Goal: Task Accomplishment & Management: Use online tool/utility

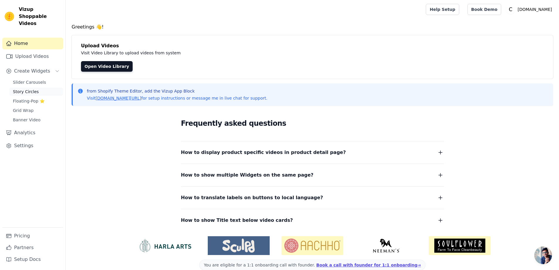
click at [28, 89] on span "Story Circles" at bounding box center [26, 92] width 26 height 6
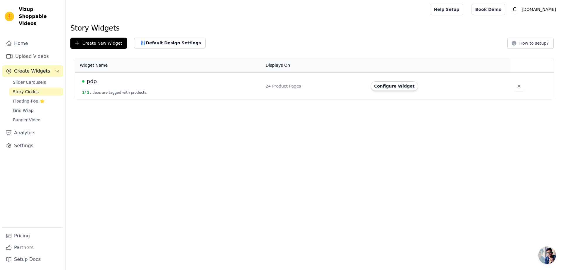
click at [85, 92] on span "1 /" at bounding box center [84, 92] width 4 height 4
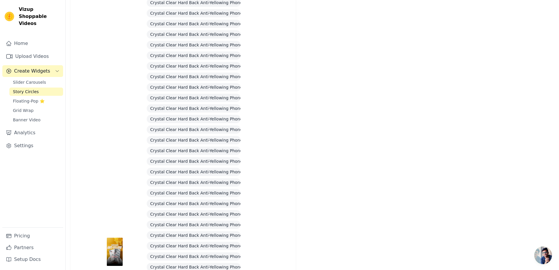
scroll to position [792, 0]
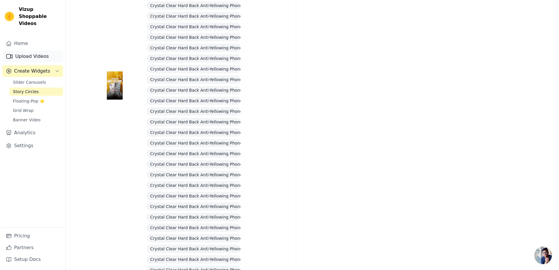
click at [32, 51] on link "Upload Videos" at bounding box center [32, 56] width 61 height 12
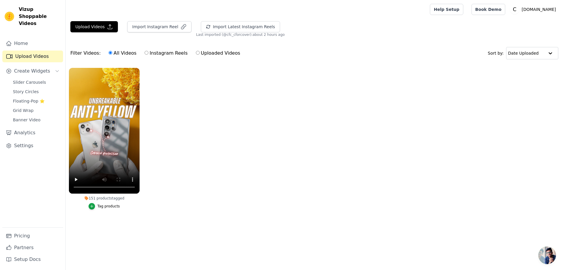
click at [88, 198] on icon at bounding box center [87, 198] width 4 height 4
click at [95, 209] on label "151 products tagged Tag products" at bounding box center [104, 140] width 71 height 144
click at [94, 207] on icon "button" at bounding box center [92, 206] width 4 height 4
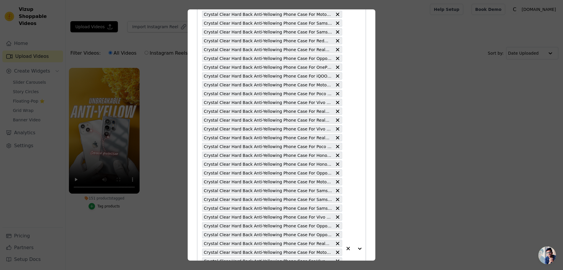
scroll to position [646, 0]
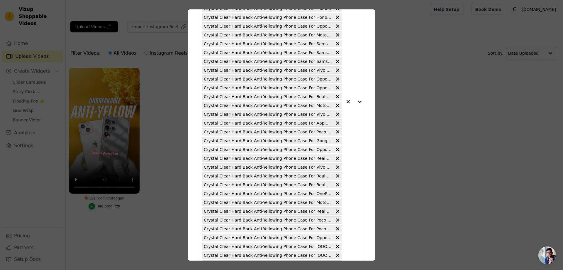
click at [345, 102] on icon "button" at bounding box center [348, 102] width 6 height 6
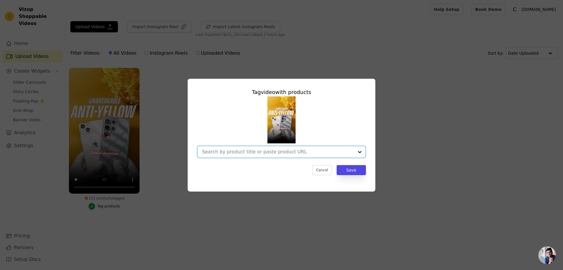
scroll to position [0, 0]
click at [352, 170] on button "Save" at bounding box center [351, 170] width 29 height 10
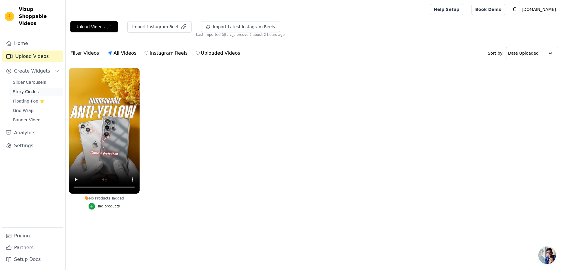
click at [27, 89] on span "Story Circles" at bounding box center [26, 92] width 26 height 6
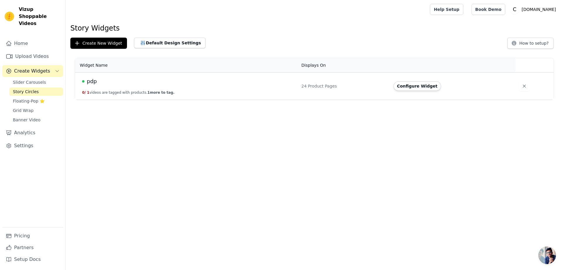
click at [89, 93] on button "0 / 1 videos are tagged with products. 1 more to tag." at bounding box center [128, 92] width 92 height 5
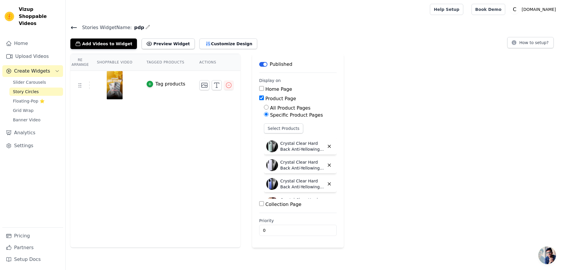
click at [114, 85] on img at bounding box center [115, 85] width 16 height 28
click at [271, 131] on button "Select Products" at bounding box center [283, 128] width 39 height 10
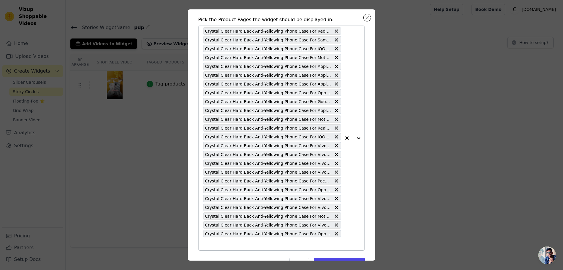
scroll to position [36, 0]
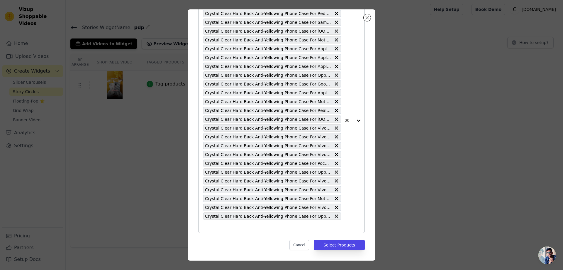
click at [229, 227] on input "text" at bounding box center [272, 225] width 138 height 7
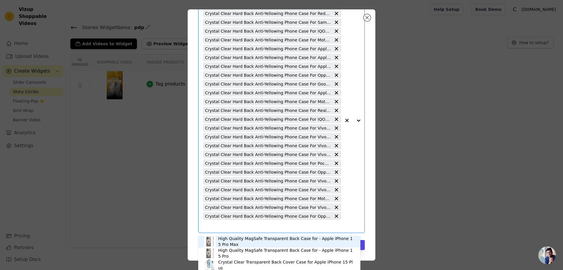
scroll to position [34, 0]
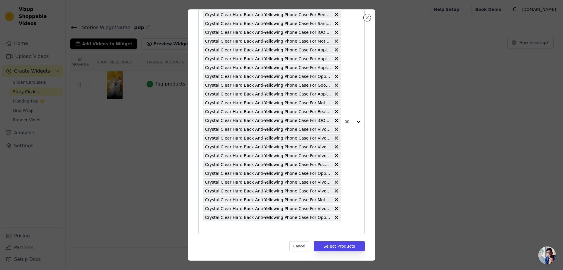
click at [308, 226] on input "text" at bounding box center [272, 227] width 138 height 7
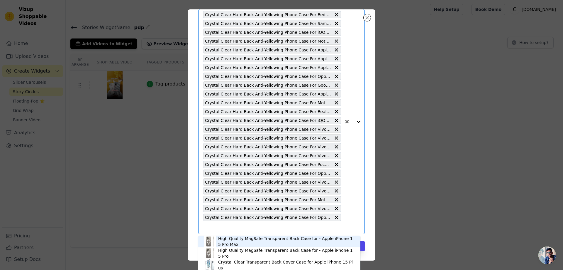
paste input "Crystal Clear Hard Back Anti-Yellowing Phone Case For iQoo Z10 Lite 5G"
type input "Crystal Clear Hard Back Anti-Yellowing Phone Case For iQoo Z10 Lite 5G"
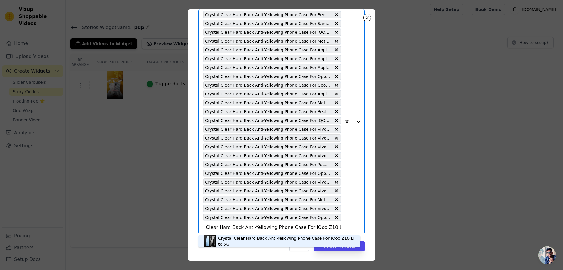
scroll to position [36, 0]
click at [332, 240] on div "Crystal Clear Hard Back Anti-Yellowing Phone Case For iQoo Z10 Lite 5G" at bounding box center [286, 240] width 136 height 12
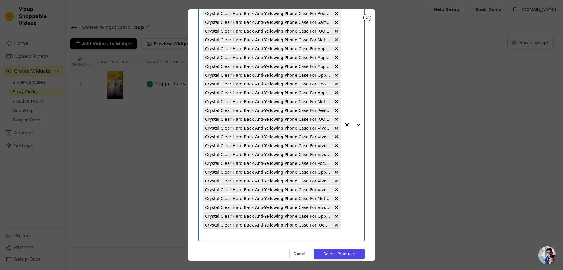
scroll to position [0, 0]
paste input "Crystal Clear Hard Back Anti-Yellowing Phone Case For Samsung F36 5G"
type input "Crystal Clear Hard Back Anti-Yellowing Phone Case For Samsung F36 5G"
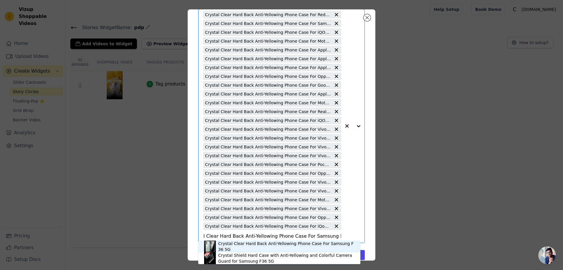
scroll to position [44, 0]
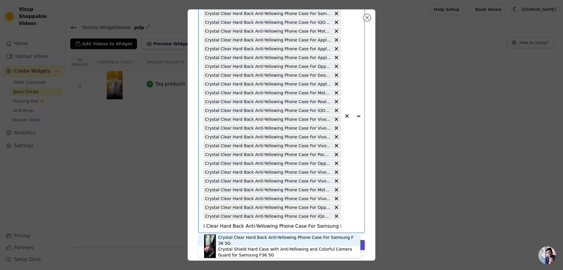
click at [284, 237] on div "Crystal Clear Hard Back Anti-Yellowing Phone Case For Samsung F36 5G" at bounding box center [279, 240] width 151 height 12
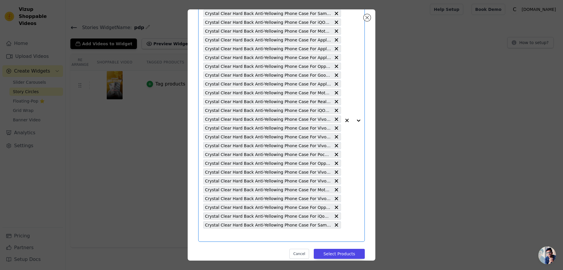
scroll to position [0, 0]
paste input "Crystal Clear Hard Back Anti-Yellowing Phone Case For Samsung M36 5G"
type input "Crystal Clear Hard Back Anti-Yellowing Phone Case For Samsung M36 5G"
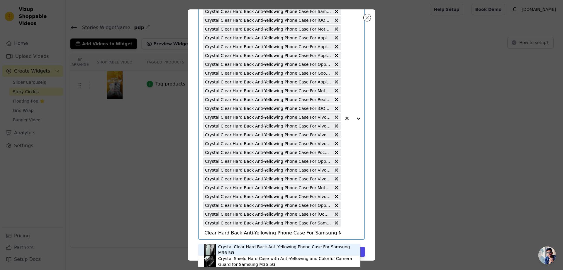
scroll to position [53, 0]
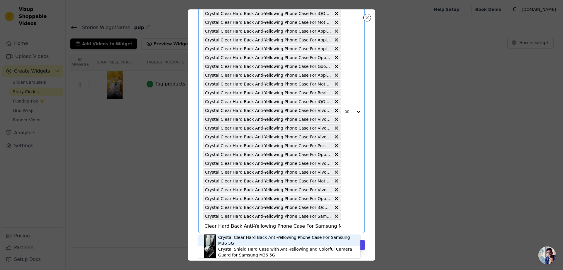
click at [261, 240] on div "Crystal Clear Hard Back Anti-Yellowing Phone Case For Samsung M36 5G" at bounding box center [286, 240] width 136 height 12
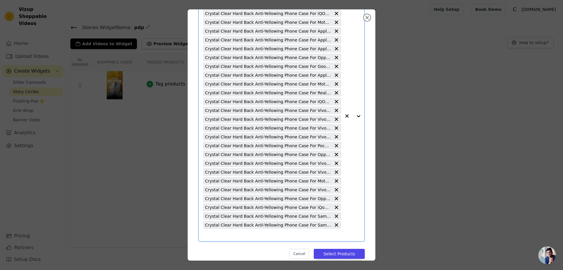
scroll to position [0, 0]
paste input "Crystal Clear Hard Back Anti-Yellowing Phone Case For OnePlus Nord CE 5 5G"
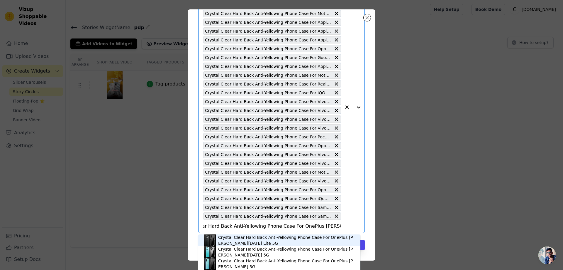
type input "Crystal Clear Hard Back Anti-Yellowing Phone Case For OnePlus Nord CE 5 5G"
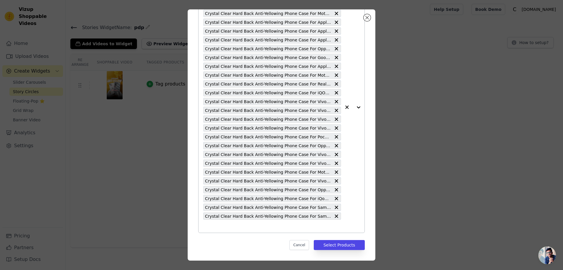
click at [341, 229] on button "button" at bounding box center [347, 107] width 12 height 251
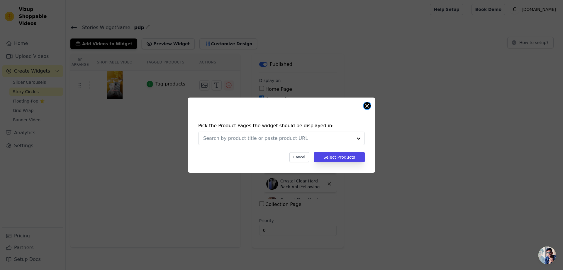
click at [365, 105] on button "Close modal" at bounding box center [367, 105] width 7 height 7
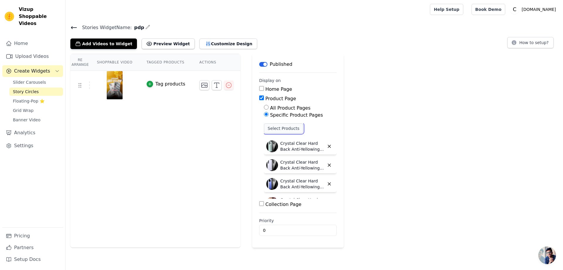
click at [280, 127] on button "Select Products" at bounding box center [283, 128] width 39 height 10
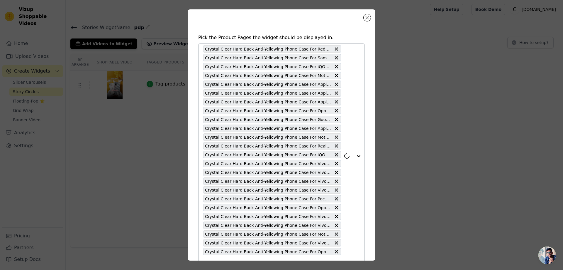
scroll to position [36, 0]
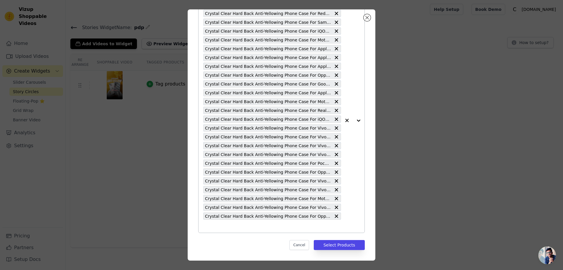
click at [302, 227] on input "text" at bounding box center [272, 225] width 138 height 7
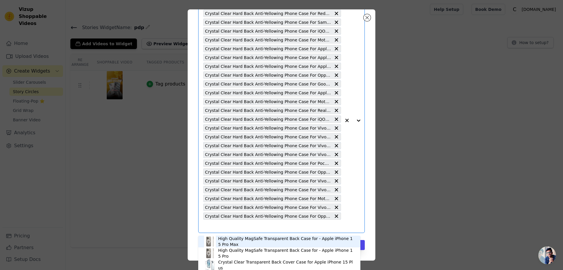
scroll to position [34, 0]
paste input "Crystal Clear Hard Back Anti-Yellowing Phone Case For OnePlus Nord CE 5 5G"
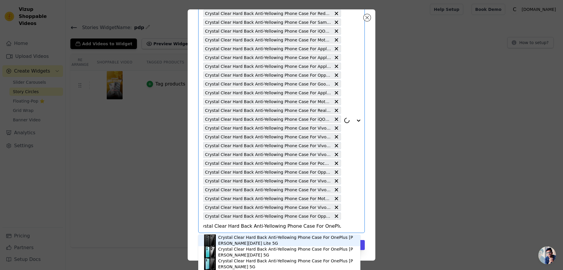
scroll to position [0, 0]
type input "C"
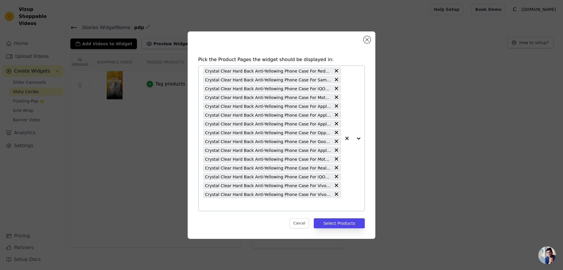
click at [220, 200] on div "Crystal Clear Hard Back Anti-Yellowing Phone Case For Redmi Note 14 SE 5G Cryst…" at bounding box center [272, 138] width 138 height 145
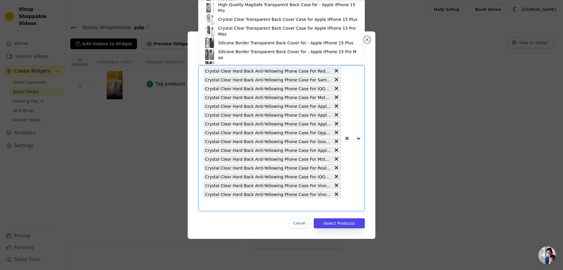
paste input "Crystal Clear Hard Back Anti-Yellowing Phone Case For iQoo Z10 Lite 5G"
type input "Crystal Clear Hard Back Anti-Yellowing Phone Case For iQoo Z10 Lite 5G"
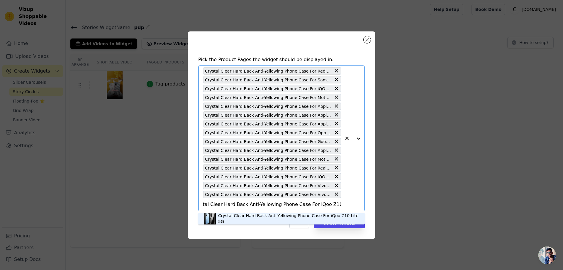
click at [320, 214] on div "Crystal Clear Hard Back Anti-Yellowing Phone Case For iQoo Z10 Lite 5G" at bounding box center [281, 218] width 155 height 12
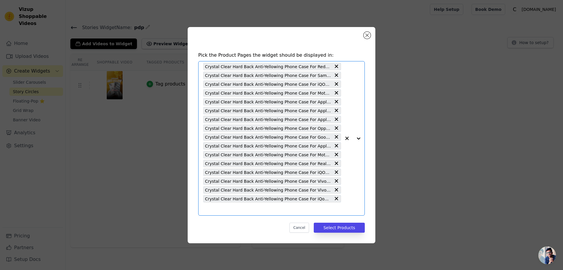
scroll to position [0, 0]
click at [270, 212] on input "text" at bounding box center [272, 208] width 138 height 7
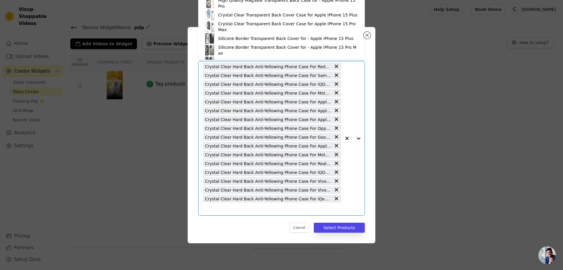
paste input "Crystal Clear Hard Back Anti-Yellowing Phone Case For Samsung F36 5G"
type input "Crystal Clear Hard Back Anti-Yellowing Phone Case For Samsung F36 5G"
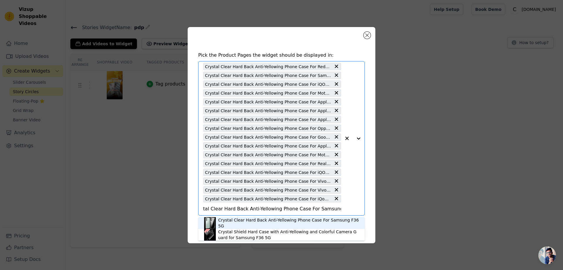
click at [273, 222] on div "Crystal Clear Hard Back Anti-Yellowing Phone Case For Samsung F36 5G" at bounding box center [288, 223] width 141 height 12
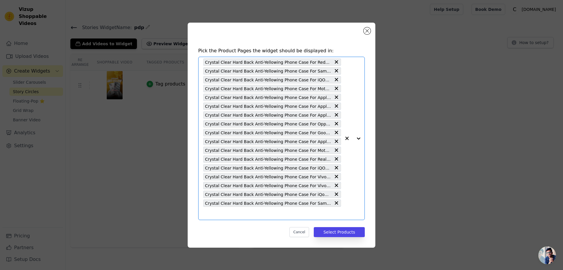
scroll to position [0, 0]
click at [209, 214] on input "text" at bounding box center [272, 213] width 138 height 7
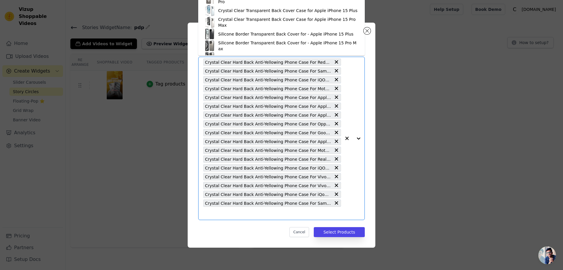
paste input "Crystal Clear Hard Back Anti-Yellowing Phone Case For Samsung M36 5G"
type input "Crystal Clear Hard Back Anti-Yellowing Phone Case For Samsung M36 5G"
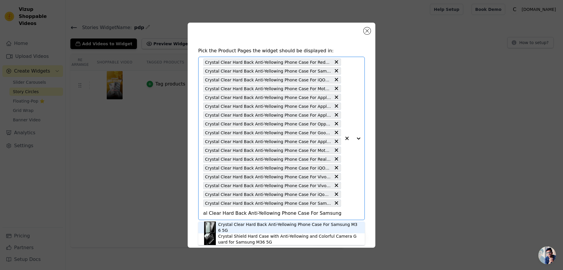
click at [232, 227] on div "Crystal Clear Hard Back Anti-Yellowing Phone Case For Samsung M36 5G" at bounding box center [288, 227] width 141 height 12
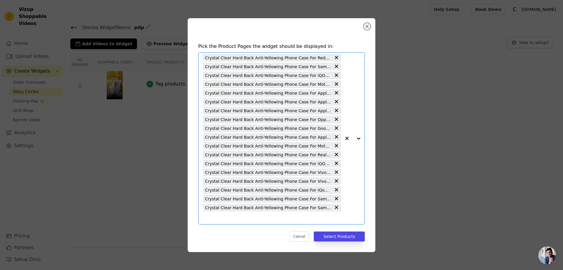
click at [207, 217] on input "text" at bounding box center [272, 217] width 138 height 7
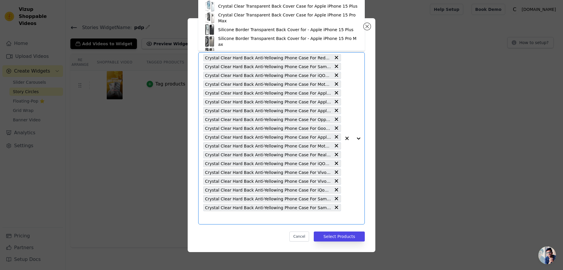
paste input "Crystal Clear Hard Back Anti-Yellowing Phone Case For OnePlus Nord 5 5G"
type input "Crystal Clear Hard Back Anti-Yellowing Phone Case For OnePlus Nord 5 5G"
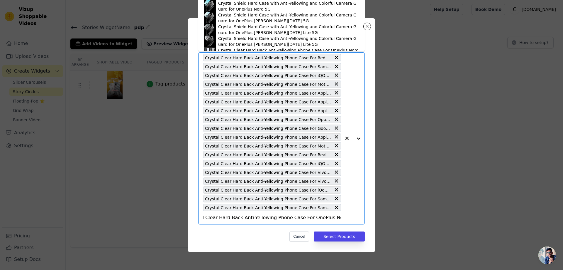
scroll to position [188, 0]
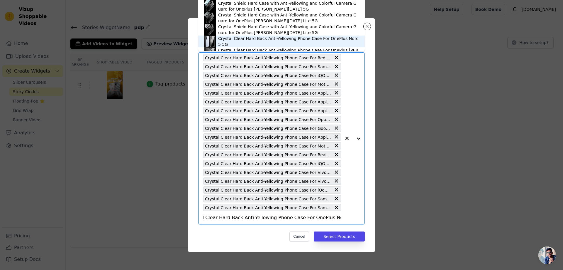
click at [348, 41] on div "Crystal Clear Hard Back Anti-Yellowing Phone Case For OnePlus Nord 5 5G" at bounding box center [288, 42] width 141 height 12
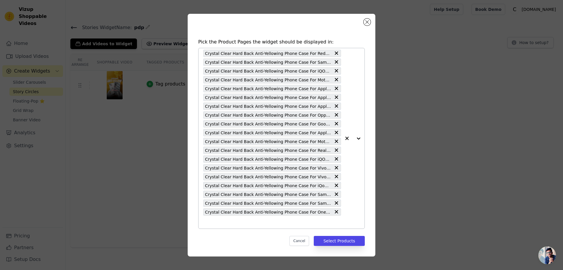
paste input "Crystal Clear Hard Back Anti-Yellowing Phone Case For OnePlus Nord 5 5G"
type input "Crystal Clear Hard Back Anti-Yellowing Phone Case For OnePlus Nord 5 5G"
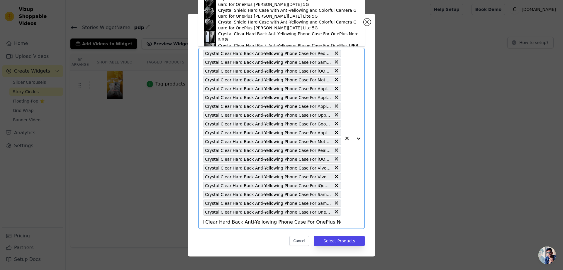
scroll to position [200, 0]
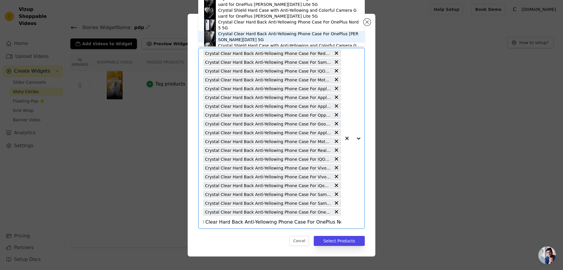
click at [341, 36] on div "Crystal Clear Hard Back Anti-Yellowing Phone Case For OnePlus Nord CE 5 5G" at bounding box center [288, 37] width 141 height 12
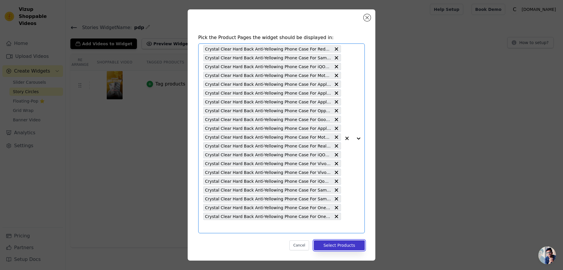
click at [330, 243] on button "Select Products" at bounding box center [339, 245] width 51 height 10
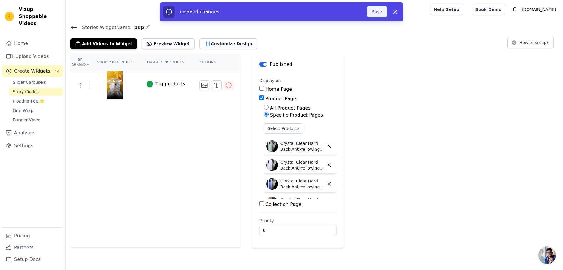
click at [377, 10] on button "Save" at bounding box center [377, 11] width 20 height 11
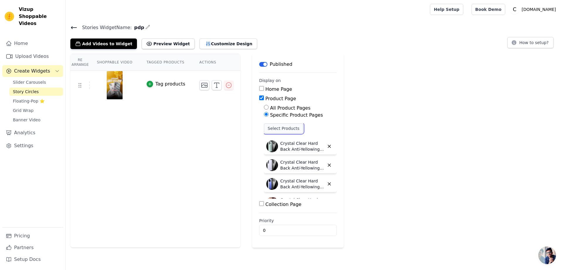
click at [279, 128] on button "Select Products" at bounding box center [283, 128] width 39 height 10
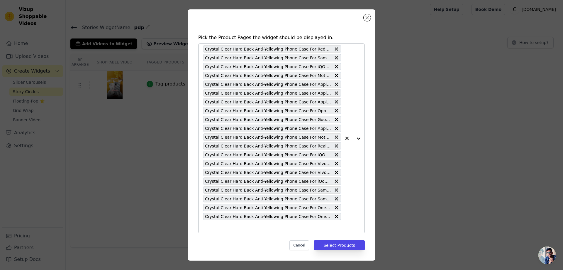
scroll to position [0, 0]
click at [208, 225] on input "text" at bounding box center [272, 225] width 138 height 7
click at [209, 228] on input "text" at bounding box center [272, 225] width 138 height 7
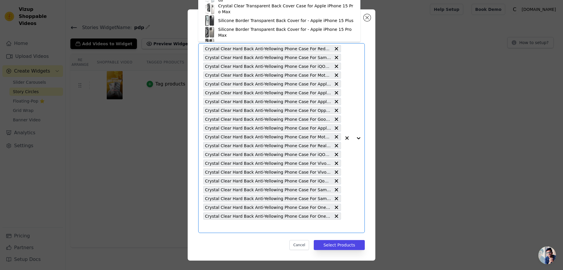
paste input "Crystal Clear Hard Back Anti-Yellowing Phone Case For Realme 14 Pro Lite 5G"
type input "Crystal Clear Hard Back Anti-Yellowing Phone Case For Realme 14 Pro Lite 5G"
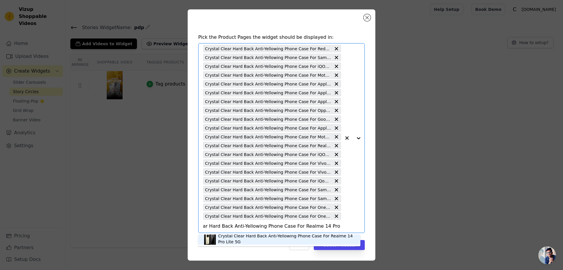
scroll to position [2, 0]
click at [255, 238] on div "Crystal Clear Hard Back Anti-Yellowing Phone Case For Realme 14 Pro Lite 5G" at bounding box center [286, 238] width 136 height 12
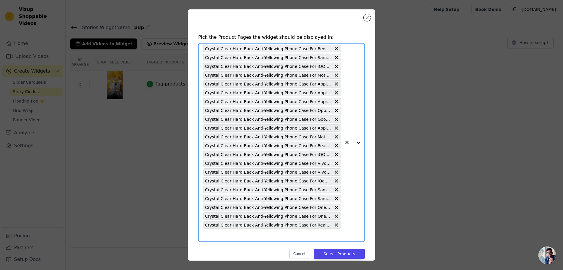
click at [216, 234] on input "text" at bounding box center [272, 234] width 138 height 7
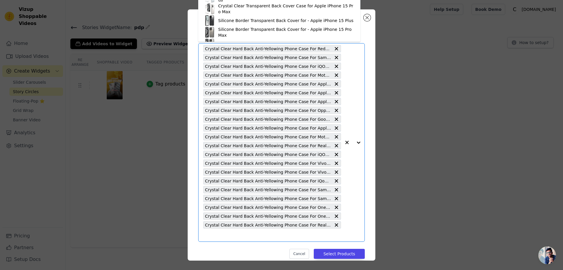
paste input "Crystal Clear Hard Back Anti-Yellowing Phone Case For Oppo A5 Pro 5G"
type input "Crystal Clear Hard Back Anti-Yellowing Phone Case For Oppo A5 Pro 5G"
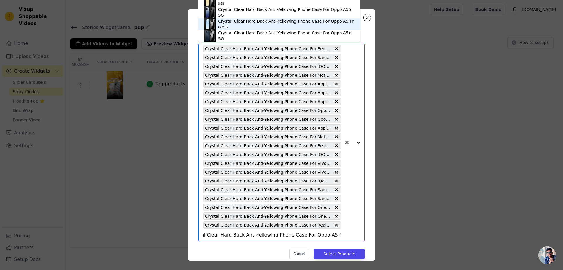
click at [339, 23] on div "Crystal Clear Hard Back Anti-Yellowing Phone Case For Oppo A5 Pro 5G" at bounding box center [286, 24] width 136 height 12
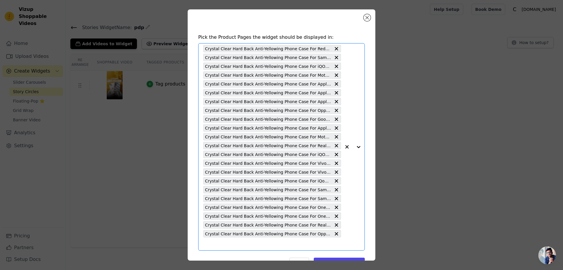
paste input "Crystal Clear Hard Back Anti-Yellowing Phone Case For Samsung Z Flip 7"
type input "Crystal Clear Hard Back Anti-Yellowing Phone Case For Samsung Z Flip 7"
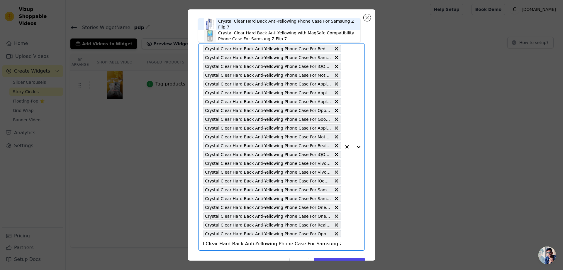
click at [293, 24] on div "Crystal Clear Hard Back Anti-Yellowing Phone Case For Samsung Z Flip 7" at bounding box center [286, 24] width 136 height 12
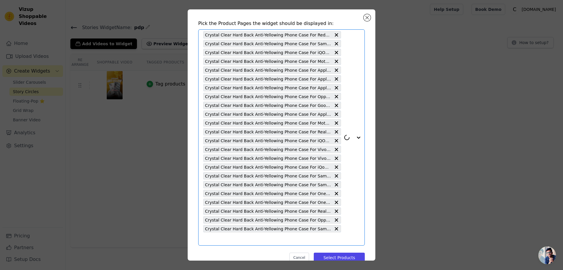
scroll to position [27, 0]
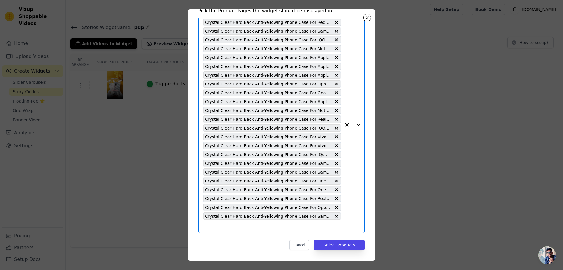
click at [209, 225] on input "text" at bounding box center [272, 225] width 138 height 7
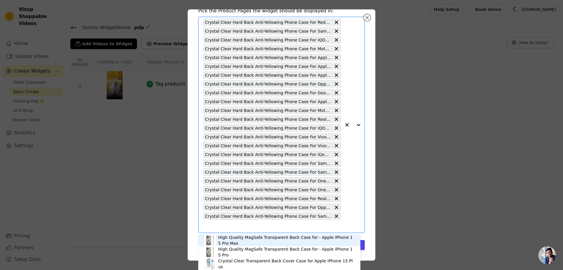
paste input "Crystal Clear Hard Back Anti-Yellowing Phone Case For Vivo T4 Ultra 5G"
type input "Crystal Clear Hard Back Anti-Yellowing Phone Case For Vivo T4 Ultra 5G"
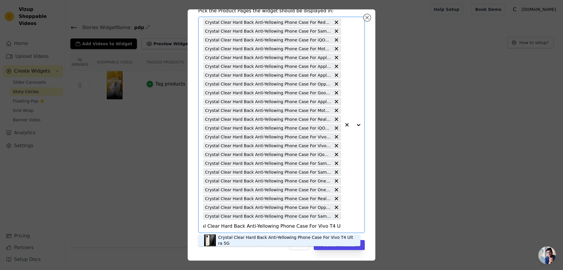
click at [301, 241] on div "Crystal Clear Hard Back Anti-Yellowing Phone Case For Vivo T4 Ultra 5G" at bounding box center [286, 240] width 136 height 12
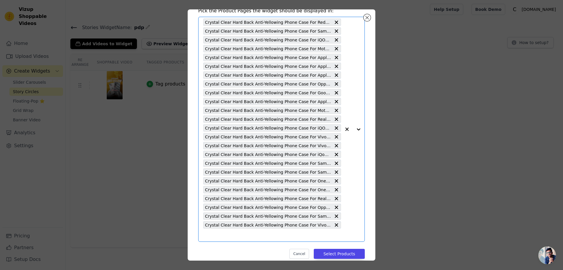
scroll to position [0, 0]
click at [207, 236] on input "text" at bounding box center [272, 234] width 138 height 7
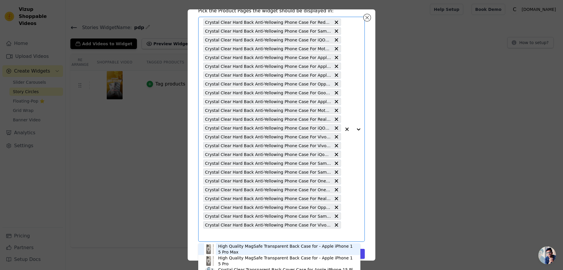
paste input "Crystal Clear Hard Back Anti-Yellowing Phone Case For Realme P3x 5G"
type input "Crystal Clear Hard Back Anti-Yellowing Phone Case For Realme P3x 5G"
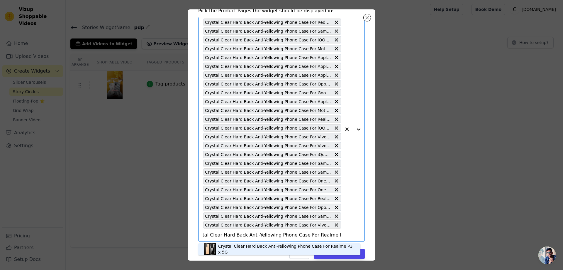
click at [232, 249] on div "Crystal Clear Hard Back Anti-Yellowing Phone Case For Realme P3x 5G" at bounding box center [286, 249] width 136 height 12
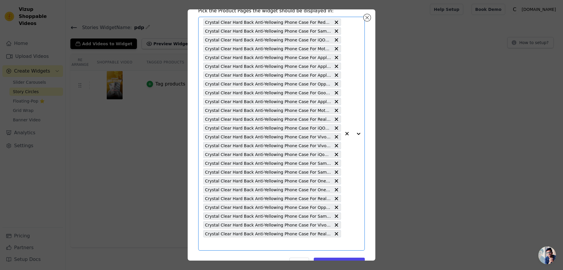
click at [206, 243] on input "text" at bounding box center [272, 243] width 138 height 7
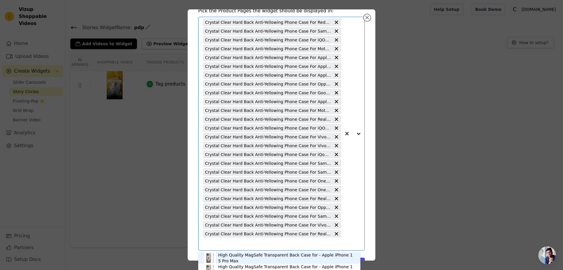
paste input "Crystal Clear Hard Back Anti-Yellowing Phone Case For Xiaomi 15 Ultra 5G"
type input "Crystal Clear Hard Back Anti-Yellowing Phone Case For Xiaomi 15 Ultra 5G"
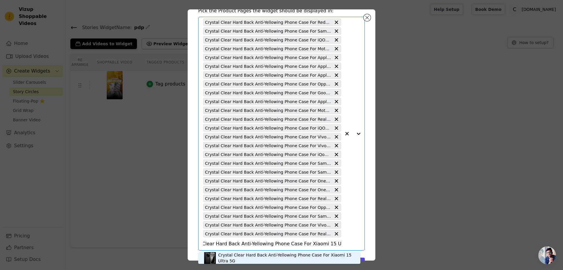
click at [233, 259] on div "Crystal Clear Hard Back Anti-Yellowing Phone Case For Xiaomi 15 Ultra 5G" at bounding box center [286, 258] width 136 height 12
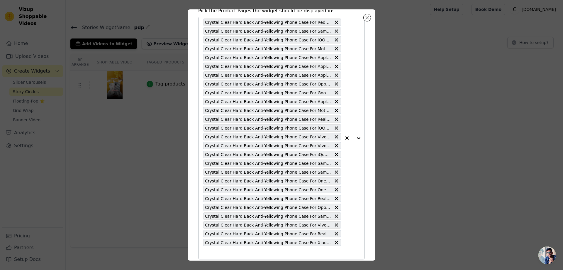
click at [206, 254] on input "text" at bounding box center [272, 252] width 138 height 7
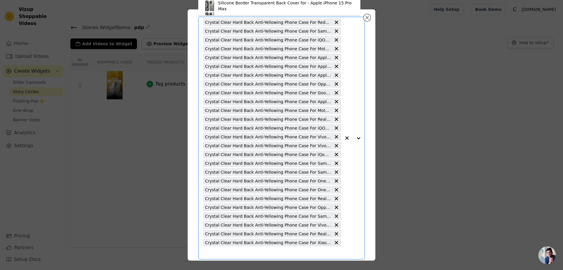
paste input "Crystal Clear Hard Back Anti-Yellowing Phone Case For Samsung Z Fold 7"
type input "Crystal Clear Hard Back Anti-Yellowing Phone Case For Samsung Z Fold 7"
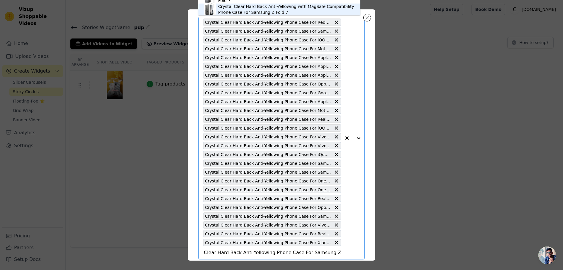
drag, startPoint x: 348, startPoint y: 9, endPoint x: 348, endPoint y: 14, distance: 5.0
click at [348, 14] on div "Crystal Clear Hard Back Anti-Yellowing with MagSafe Compatibility Phone Case Fo…" at bounding box center [286, 10] width 136 height 12
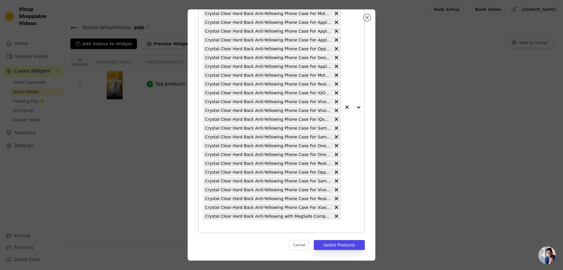
scroll to position [53, 0]
click at [211, 226] on input "text" at bounding box center [272, 225] width 138 height 7
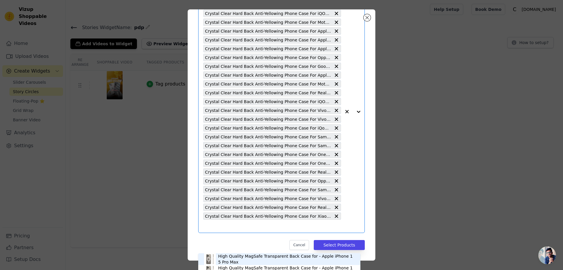
scroll to position [34, 0]
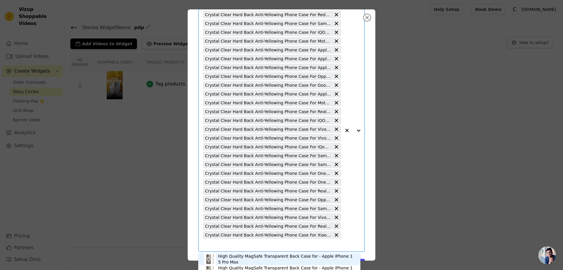
paste input "Crystal Clear Hard Back Anti-Yellowing Phone Case For Samsung Z Fold 7"
type input "Crystal Clear Hard Back Anti-Yellowing Phone Case For Samsung Z Fold 7"
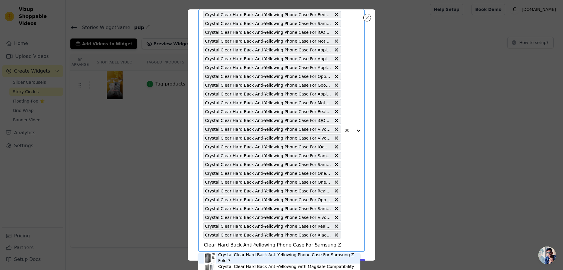
scroll to position [2, 0]
click at [298, 257] on div "Crystal Clear Hard Back Anti-Yellowing Phone Case For Samsung Z Fold 7" at bounding box center [286, 257] width 136 height 12
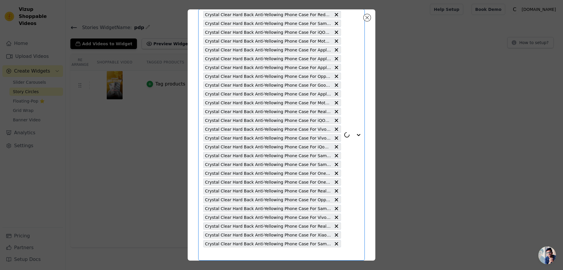
scroll to position [62, 0]
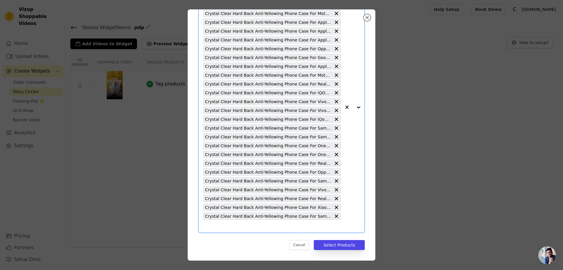
paste input "Crystal Clear Hard Back Anti-Yellowing Phone Case For Realme P3 5G"
type input "Crystal Clear Hard Back Anti-Yellowing Phone Case For Realme P3 5G"
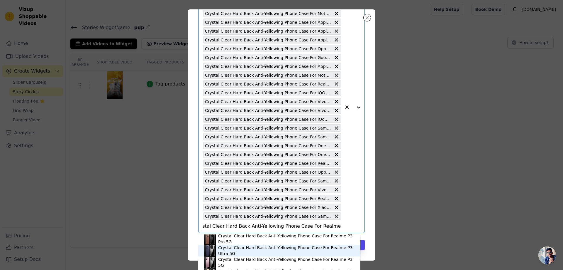
scroll to position [2, 0]
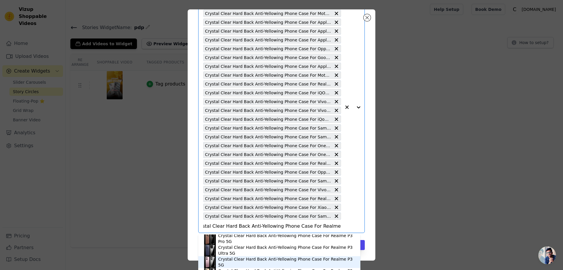
click at [298, 262] on div "Crystal Clear Hard Back Anti-Yellowing Phone Case For Realme P3 5G" at bounding box center [286, 262] width 136 height 12
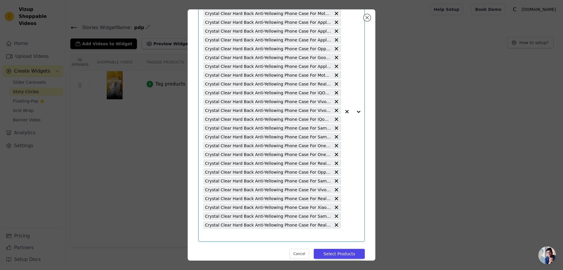
scroll to position [0, 0]
click at [204, 233] on input "text" at bounding box center [272, 234] width 138 height 7
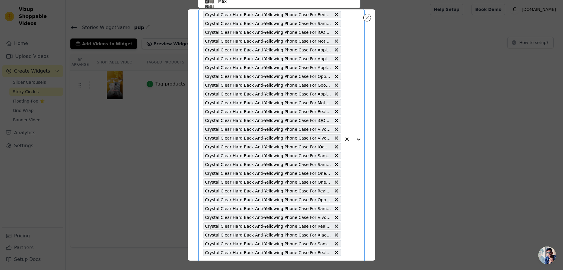
scroll to position [71, 0]
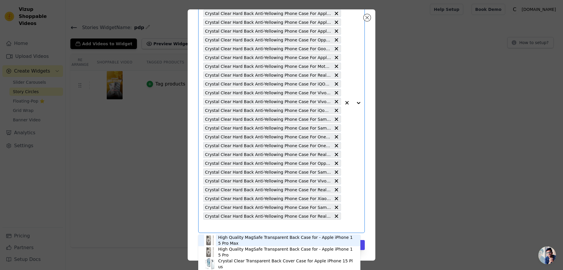
paste input "Crystal Clear Hard Back Anti-Yellowing Phone Case For Realme C75 5G"
type input "Crystal Clear Hard Back Anti-Yellowing Phone Case For Realme C75 5G"
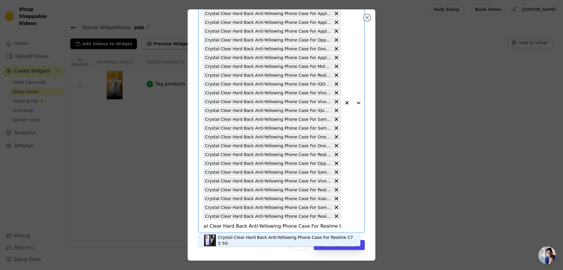
click at [262, 237] on div "Crystal Clear Hard Back Anti-Yellowing Phone Case For Realme C75 5G" at bounding box center [286, 240] width 136 height 12
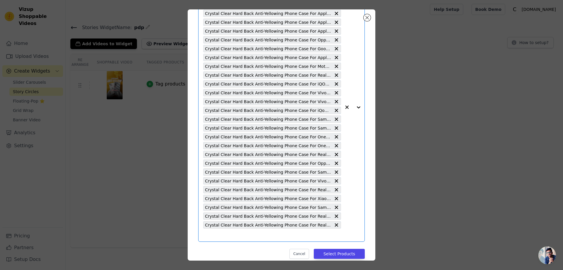
paste input "Crystal Clear Hard Back Anti-Yellowing Phone Case For Redmi A3x"
type input "Crystal Clear Hard Back Anti-Yellowing Phone Case For Redmi A3x"
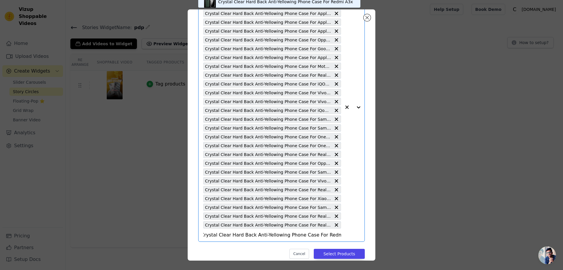
scroll to position [34, 0]
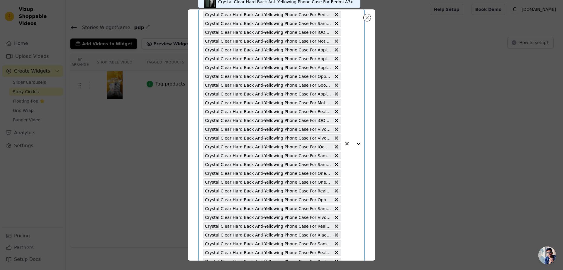
click at [314, 3] on div "Crystal Clear Hard Back Anti-Yellowing Phone Case For Redmi A3x" at bounding box center [285, 2] width 135 height 6
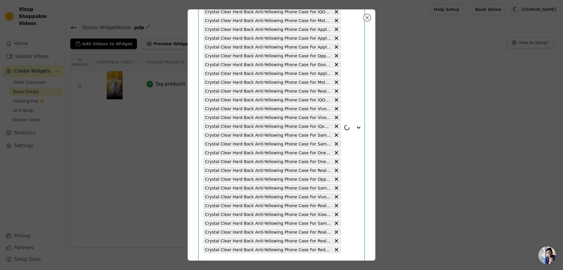
scroll to position [88, 0]
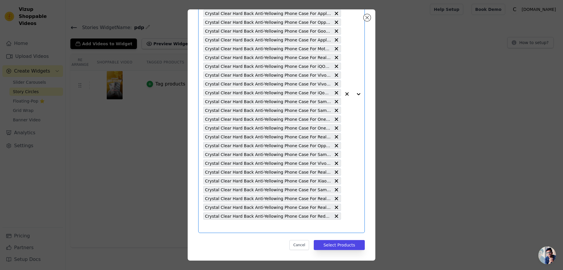
paste input "Crystal Clear Hard Back Anti-Yellowing Phone Case For Oppo Reno 14 Pro 5G"
type input "Crystal Clear Hard Back Anti-Yellowing Phone Case For Oppo Reno 14 Pro 5G"
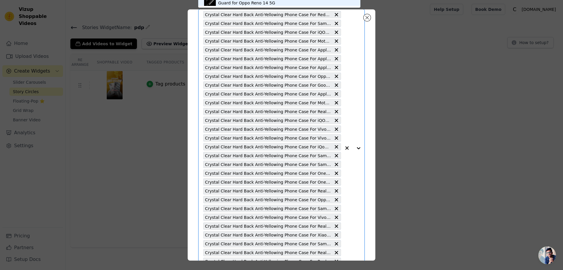
scroll to position [0, 0]
drag, startPoint x: 348, startPoint y: 4, endPoint x: 185, endPoint y: 259, distance: 302.8
click at [185, 261] on div "Pick the Product Pages the widget should be displayed in: Crystal Clear Hard Ba…" at bounding box center [281, 135] width 545 height 270
drag, startPoint x: 202, startPoint y: 2, endPoint x: 166, endPoint y: 167, distance: 168.7
click at [166, 167] on div "Pick the Product Pages the widget should be displayed in: Crystal Clear Hard Ba…" at bounding box center [281, 135] width 545 height 270
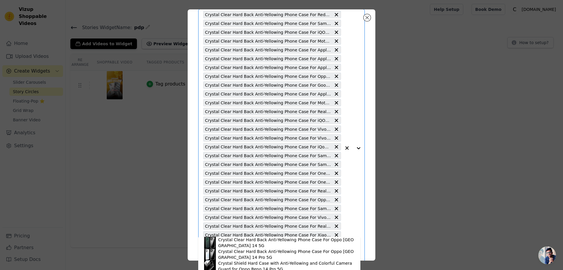
scroll to position [88, 0]
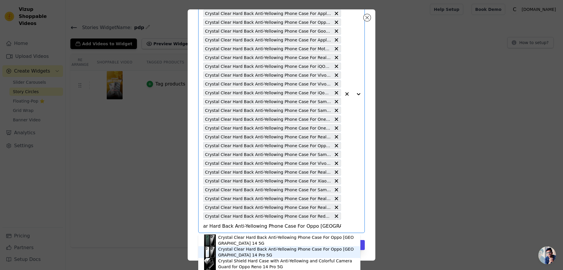
click at [266, 255] on div "Crystal Clear Hard Back Anti-Yellowing Phone Case For Oppo Reno 14 Pro 5G" at bounding box center [286, 252] width 136 height 12
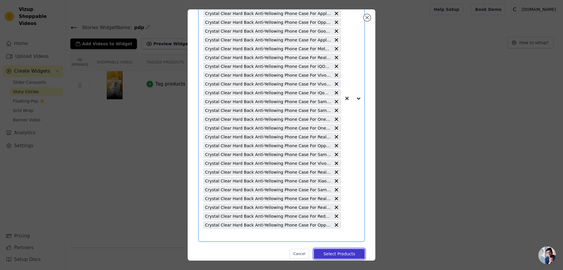
click at [346, 253] on button "Select Products" at bounding box center [339, 254] width 51 height 10
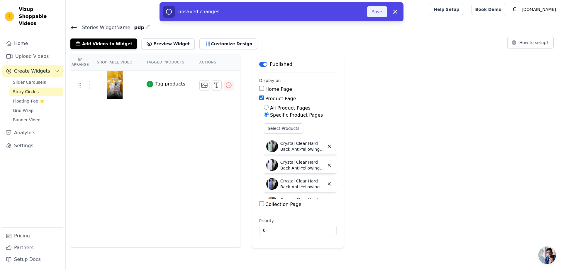
click at [377, 14] on button "Save" at bounding box center [377, 11] width 20 height 11
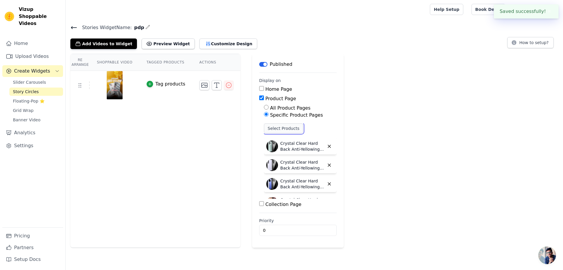
click at [280, 126] on button "Select Products" at bounding box center [283, 128] width 39 height 10
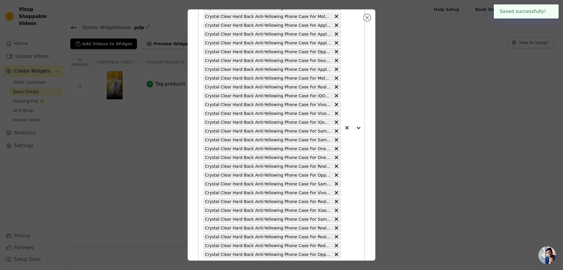
scroll to position [97, 0]
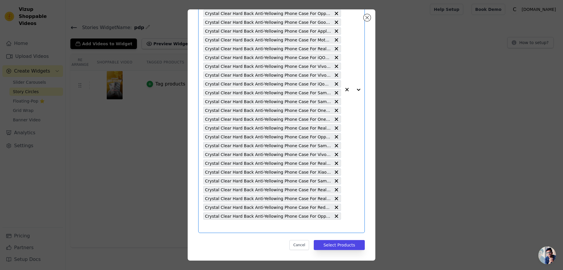
click at [208, 226] on input "text" at bounding box center [272, 225] width 138 height 7
click at [203, 225] on input "text" at bounding box center [272, 225] width 138 height 7
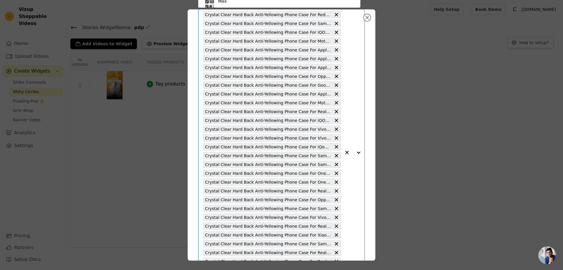
paste input "Crystal Clear Hard Back Anti-Yellowing Phone Case For Oppo Reno 14 5G"
type input "Crystal Clear Hard Back Anti-Yellowing Phone Case For Oppo Reno 14 5G"
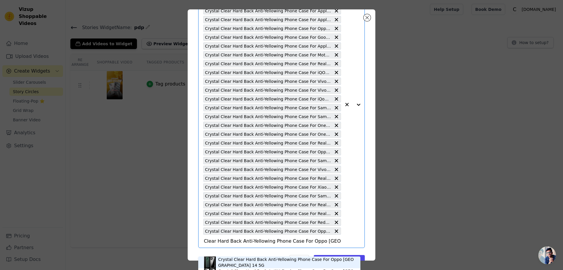
scroll to position [97, 0]
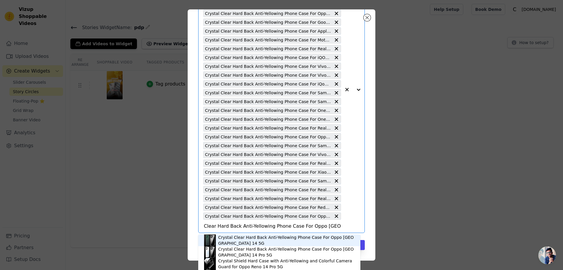
click at [279, 240] on div "Crystal Clear Hard Back Anti-Yellowing Phone Case For Oppo Reno 14 5G" at bounding box center [286, 240] width 136 height 12
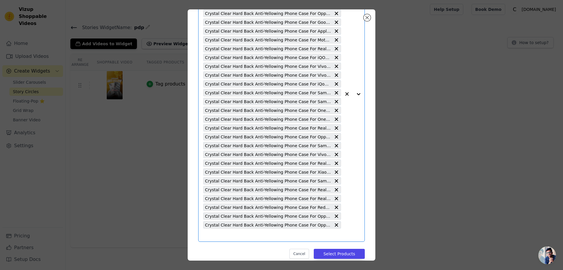
scroll to position [0, 0]
paste input "Crystal Clear Hard Back Anti-Yellowing Phone Case For Samsung M06 5G"
type input "Crystal Clear Hard Back Anti-Yellowing Phone Case For Samsung M06 5G"
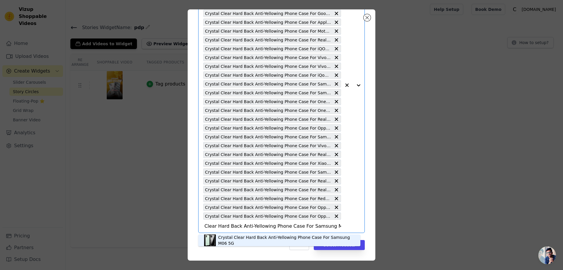
click at [239, 239] on div "Crystal Clear Hard Back Anti-Yellowing Phone Case For Samsung M06 5G" at bounding box center [286, 240] width 136 height 12
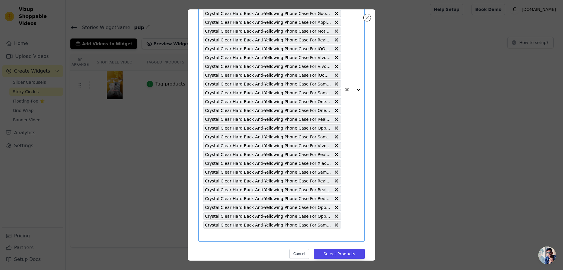
paste input "Crystal Clear Hard Back Anti-Yellowing Phone Case For Samsung F06 5G"
type input "Crystal Clear Hard Back Anti-Yellowing Phone Case For Samsung F06 5G"
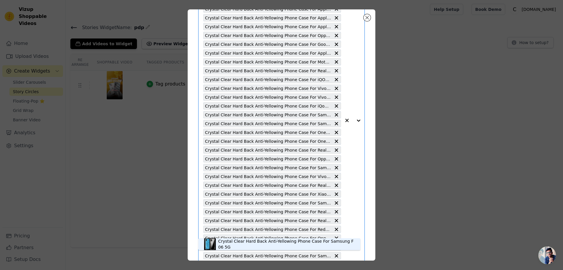
scroll to position [115, 0]
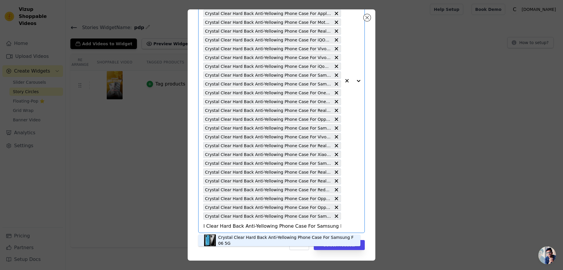
click at [242, 241] on div "Crystal Clear Hard Back Anti-Yellowing Phone Case For Samsung F06 5G" at bounding box center [286, 240] width 136 height 12
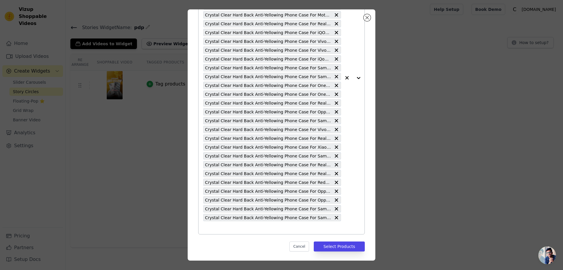
scroll to position [124, 0]
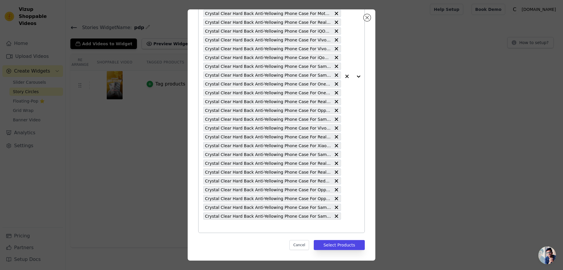
click at [209, 227] on input "text" at bounding box center [272, 225] width 138 height 7
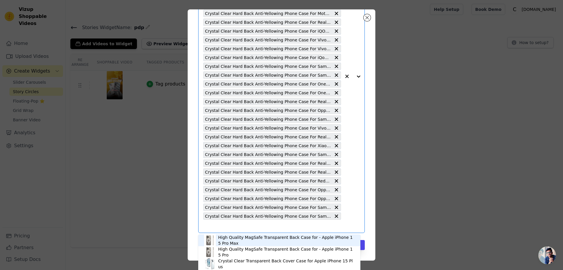
paste input "Crystal Clear Hard Back Anti-Yellowing Phone Case For Realme Narzo 80x 5G"
type input "Crystal Clear Hard Back Anti-Yellowing Phone Case For Realme Narzo 80x 5G"
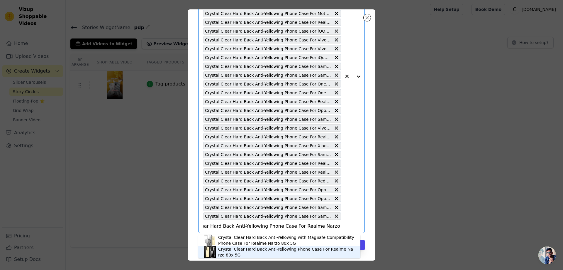
click at [237, 251] on div "Crystal Clear Hard Back Anti-Yellowing Phone Case For Realme Narzo 80x 5G" at bounding box center [286, 252] width 136 height 12
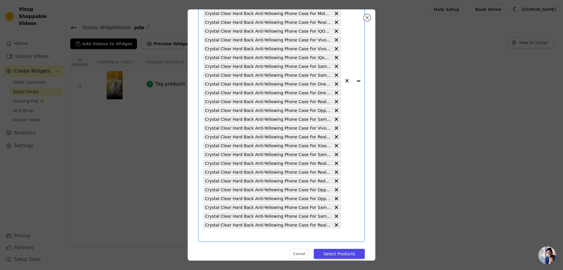
paste input "Crystal Clear Hard Back Anti-Yellowing Phone Case For Motorola Edge 60 5G"
type input "Crystal Clear Hard Back Anti-Yellowing Phone Case For Motorola Edge 60 5G"
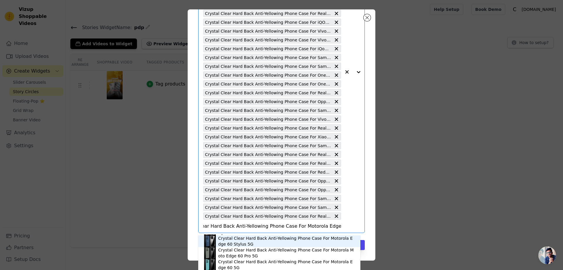
scroll to position [22, 0]
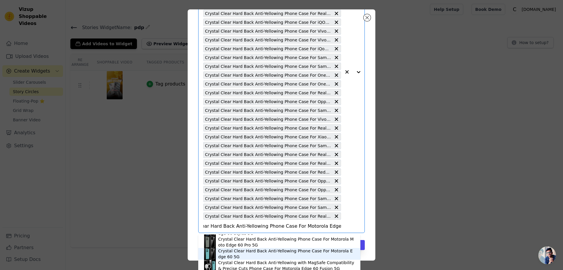
click at [247, 253] on div "Crystal Clear Hard Back Anti-Yellowing Phone Case For Motorola Edge 60 5G" at bounding box center [286, 254] width 136 height 12
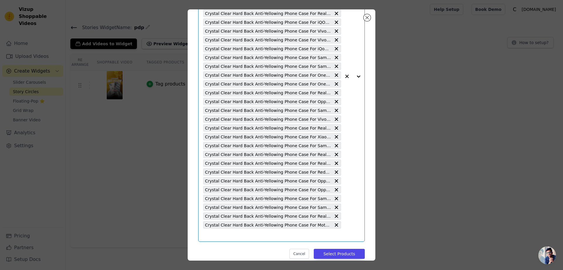
click at [207, 237] on input "text" at bounding box center [272, 234] width 138 height 7
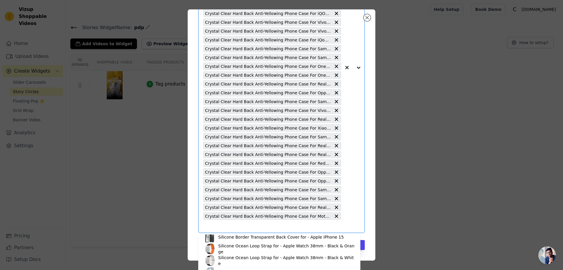
scroll to position [82, 0]
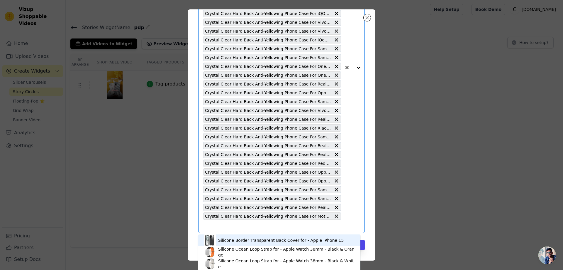
paste input "Crystal Clear Hard Back Anti-Yellowing Phone Case For Xiaomi 15 5G"
type input "Crystal Clear Hard Back Anti-Yellowing Phone Case For Xiaomi 15 5G"
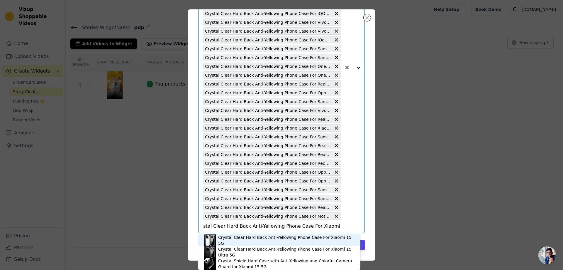
click at [250, 241] on div "Crystal Clear Hard Back Anti-Yellowing Phone Case For Xiaomi 15 5G" at bounding box center [286, 240] width 136 height 12
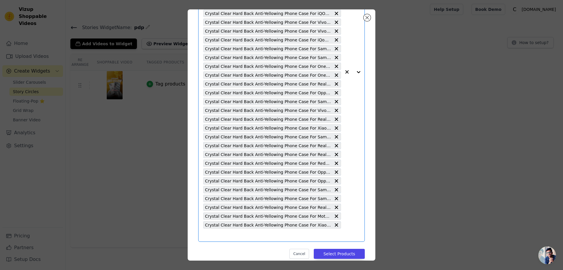
paste input "Crystal Clear Hard Back Anti-Yellowing Phone Case For Vivo T4x 5G"
type input "Crystal Clear Hard Back Anti-Yellowing Phone Case For Vivo T4x 5G"
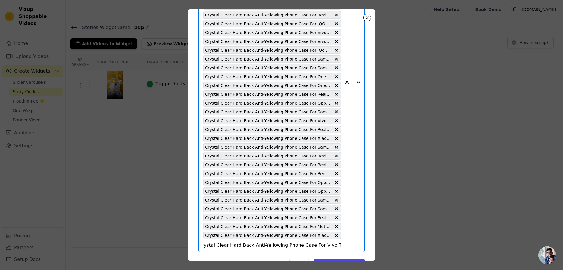
scroll to position [150, 0]
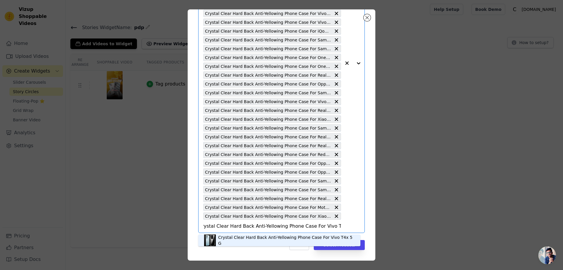
click at [247, 239] on div "Crystal Clear Hard Back Anti-Yellowing Phone Case For Vivo T4x 5G" at bounding box center [286, 240] width 136 height 12
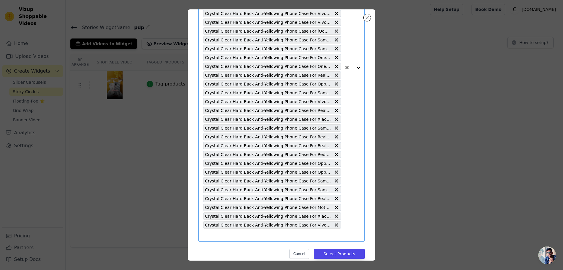
scroll to position [0, 0]
paste input "Crystal Clear Hard Back Anti-Yellowing Phone Case For Poco M4 Pro 5G"
type input "Crystal Clear Hard Back Anti-Yellowing Phone Case For Poco M4 Pro 5G"
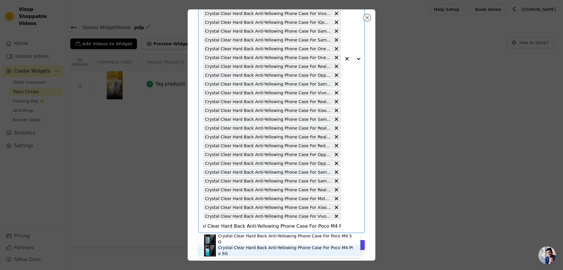
scroll to position [2, 0]
click at [241, 252] on div "Crystal Clear Hard Back Anti-Yellowing Phone Case For Poco M4 Pro 5G" at bounding box center [286, 250] width 136 height 12
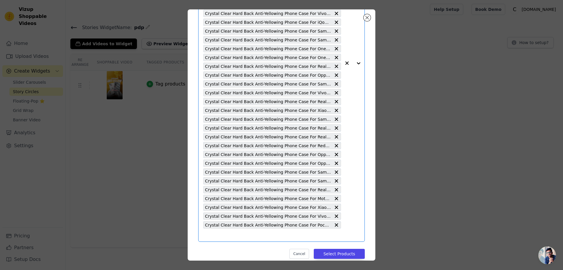
scroll to position [0, 0]
click at [206, 234] on input "text" at bounding box center [272, 234] width 138 height 7
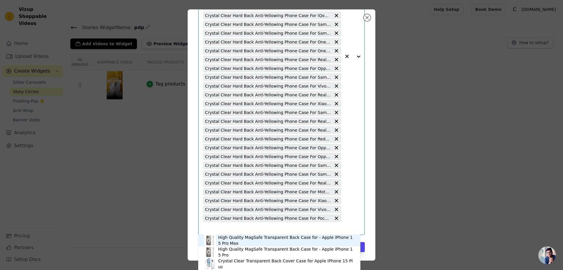
scroll to position [168, 0]
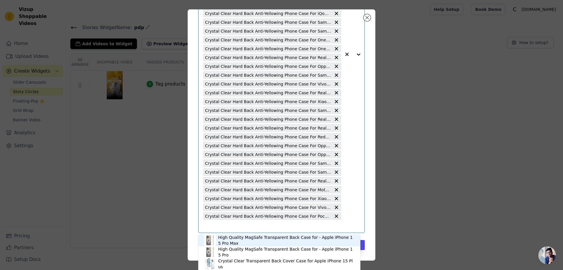
paste input "Crystal Clear Hard Back Anti-Yellowing Phone Case For iQOO Z10x 5G"
type input "Crystal Clear Hard Back Anti-Yellowing Phone Case For iQOO Z10x 5G"
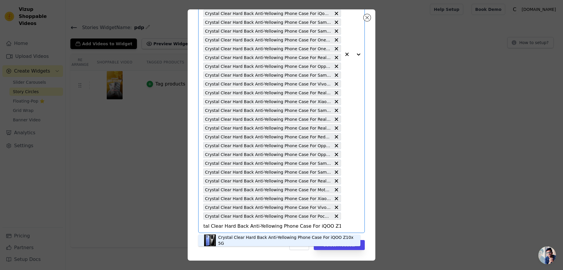
click at [277, 239] on div "Crystal Clear Hard Back Anti-Yellowing Phone Case For iQOO Z10x 5G" at bounding box center [286, 240] width 136 height 12
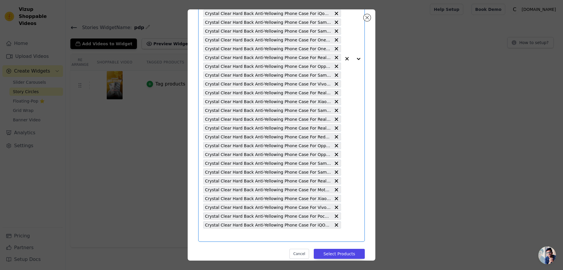
paste input "Crystal Clear Hard Back Anti-Yellowing Phone Case For iQOO Neo 10R 5G"
type input "Crystal Clear Hard Back Anti-Yellowing Phone Case For iQOO Neo 10R 5G"
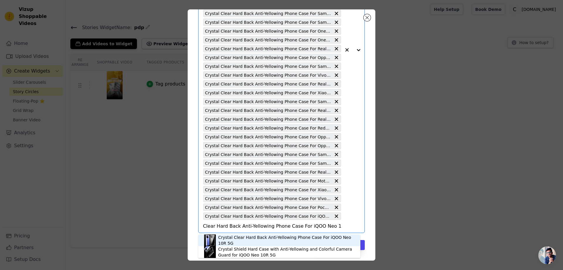
click at [261, 240] on div "Crystal Clear Hard Back Anti-Yellowing Phone Case For iQOO Neo 10R 5G" at bounding box center [286, 240] width 136 height 12
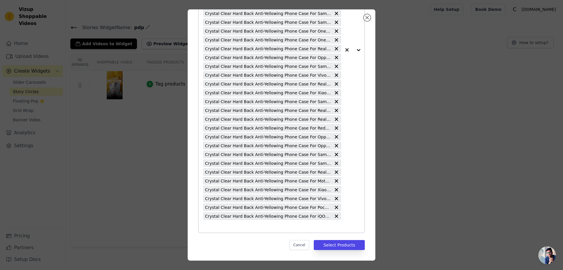
click at [239, 217] on span "Crystal Clear Hard Back Anti-Yellowing Phone Case For iQOO Z10x 5G" at bounding box center [268, 215] width 126 height 7
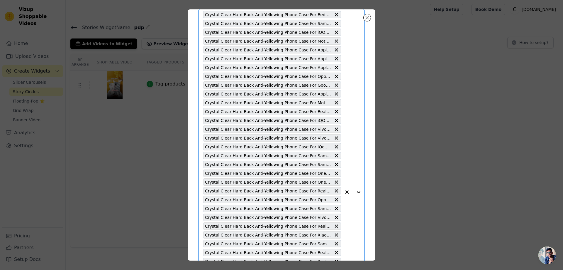
scroll to position [176, 0]
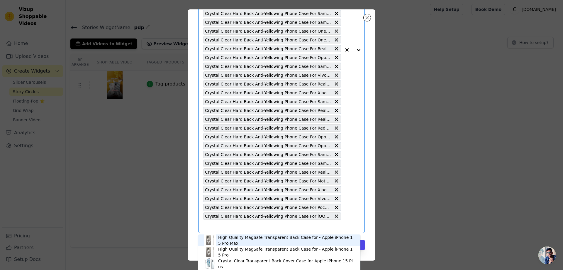
click at [206, 227] on input "text" at bounding box center [272, 225] width 138 height 7
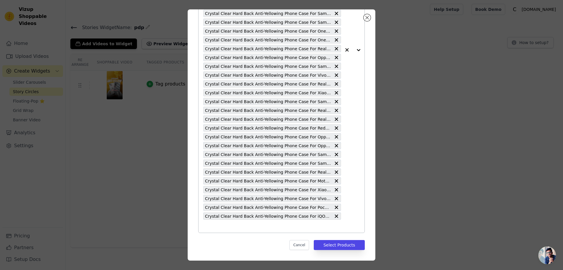
click at [208, 227] on input "text" at bounding box center [272, 225] width 138 height 7
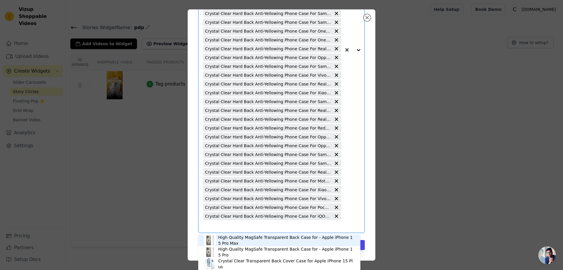
paste input "Crystal Clear Hard Back Anti-Yellowing Phone Case For iQOO Neo 10R 5G"
type input "Crystal Clear Hard Back Anti-Yellowing Phone Case For iQOO Neo 10R 5G"
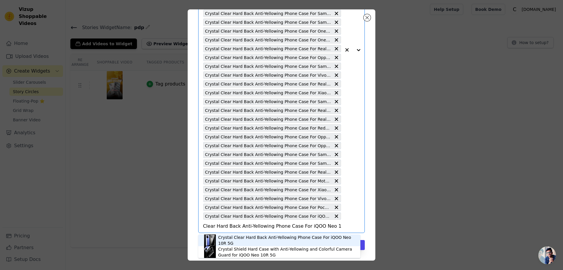
click at [253, 240] on div "Crystal Clear Hard Back Anti-Yellowing Phone Case For iQOO Neo 10R 5G" at bounding box center [286, 240] width 136 height 12
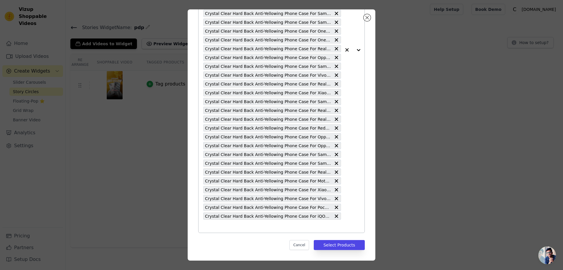
paste input "Crystal Clear Hard Back Anti-Yellowing Phone Case For iQOO Neo 10R 5G"
type input "Crystal Clear Hard Back Anti-Yellowing Phone Case For iQOO Neo 10R 5G"
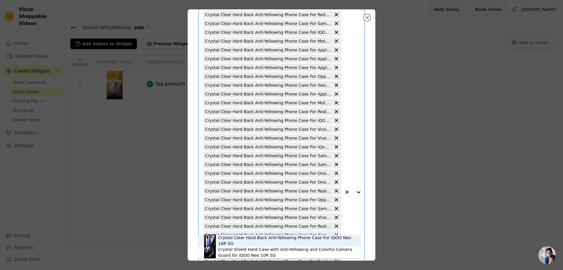
scroll to position [176, 0]
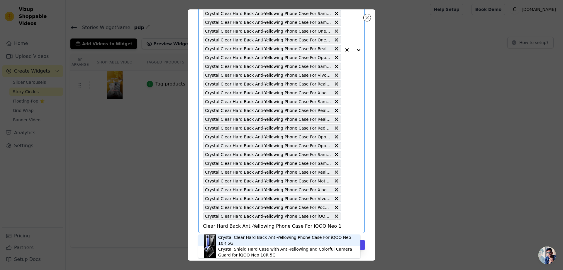
click at [275, 238] on div "Crystal Clear Hard Back Anti-Yellowing Phone Case For iQOO Neo 10R 5G" at bounding box center [286, 240] width 136 height 12
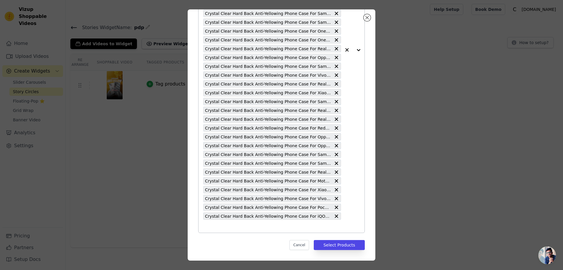
paste input "Crystal Clear Hard Back Anti-Yellowing Phone Case For iQOO Neo 10R 5G"
type input "Crystal Clear Hard Back Anti-Yellowing Phone Case For iQOO Neo 10R 5G"
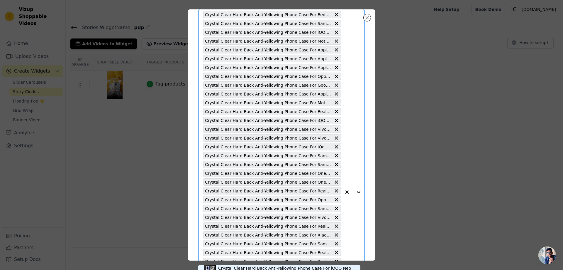
scroll to position [176, 0]
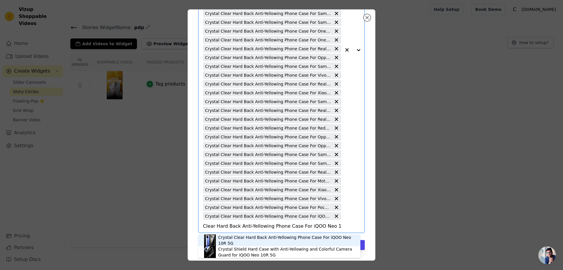
click at [258, 238] on div "Crystal Clear Hard Back Anti-Yellowing Phone Case For iQOO Neo 10R 5G" at bounding box center [286, 240] width 136 height 12
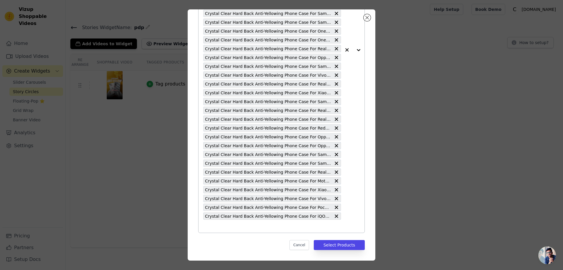
paste input "Crystal Clear Hard Back Anti-Yellowing Phone Case For iQOO Neo 10R 5G"
type input "Crystal Clear Hard Back Anti-Yellowing Phone Case For iQOO Neo 10R 5G"
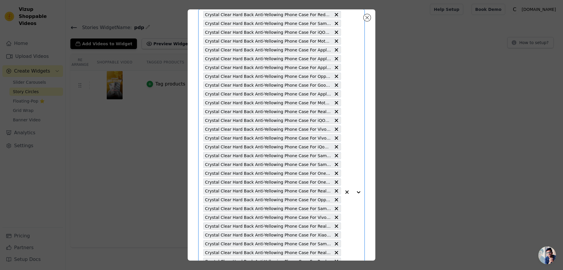
scroll to position [176, 0]
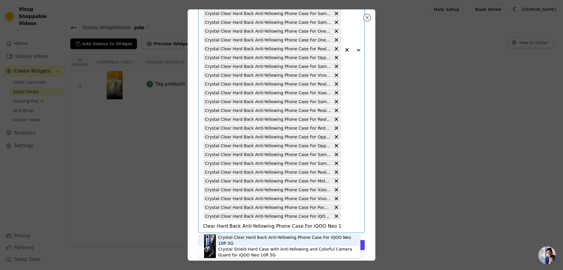
click at [277, 238] on div "Crystal Clear Hard Back Anti-Yellowing Phone Case For iQOO Neo 10R 5G" at bounding box center [286, 240] width 136 height 12
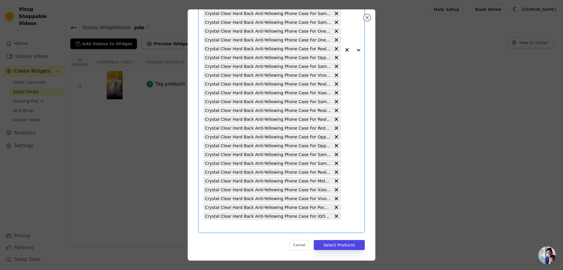
scroll to position [0, 0]
click at [323, 244] on button "Select Products" at bounding box center [339, 245] width 51 height 10
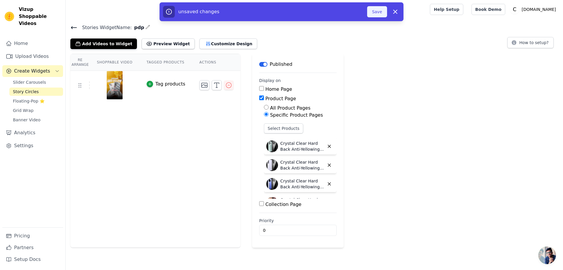
click at [379, 13] on button "Save" at bounding box center [377, 11] width 20 height 11
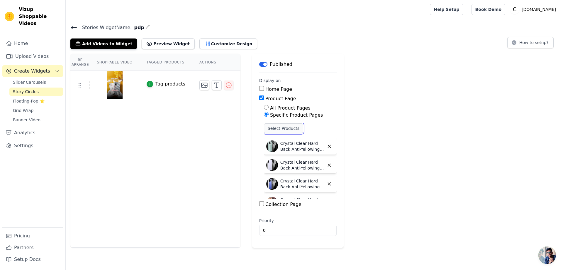
click at [276, 126] on button "Select Products" at bounding box center [283, 128] width 39 height 10
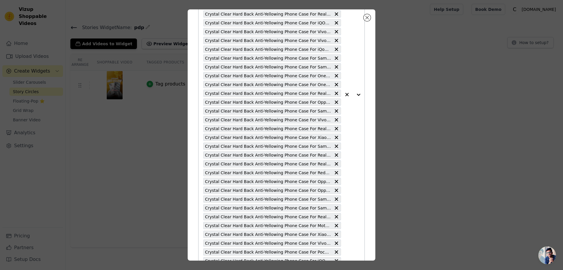
scroll to position [176, 0]
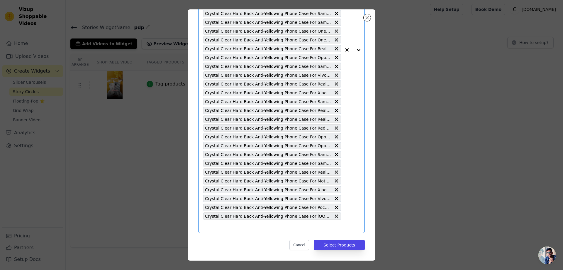
click at [207, 227] on input "text" at bounding box center [272, 225] width 138 height 7
click at [209, 227] on input "text" at bounding box center [272, 225] width 138 height 7
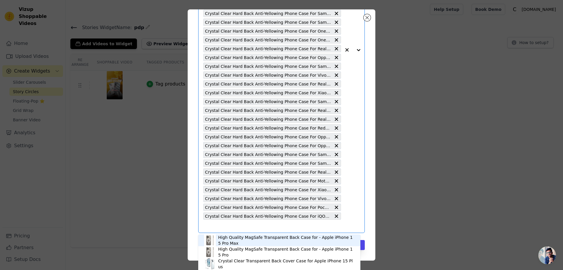
paste input "Crystal Clear Hard Back Anti-Yellowing Phone Case For iQOO Neo 10R 5G"
type input "Crystal Clear Hard Back Anti-Yellowing Phone Case For iQOO Neo 10R 5G"
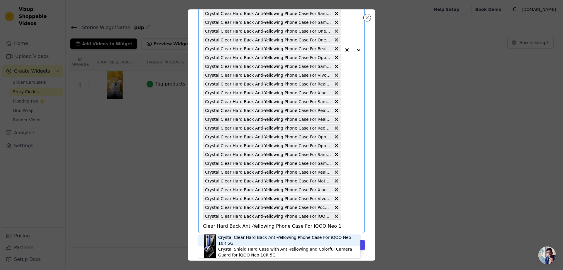
click at [222, 242] on div "Crystal Clear Hard Back Anti-Yellowing Phone Case For iQOO Neo 10R 5G" at bounding box center [286, 240] width 136 height 12
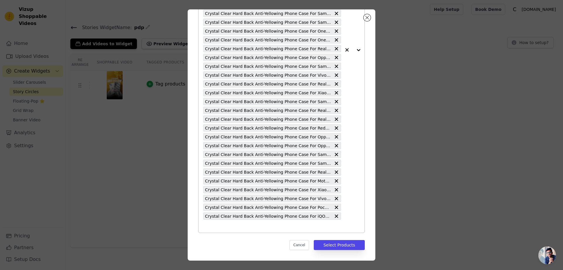
paste input "Crystal Clear Hard Back Anti-Yellowing Phone Case For iQOO Neo 10R 5G"
type input "Crystal Clear Hard Back Anti-Yellowing Phone Case For iQOO Neo 10R 5G"
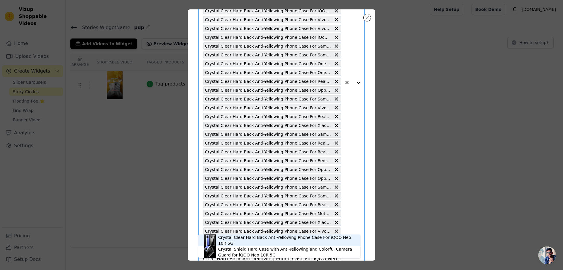
scroll to position [176, 0]
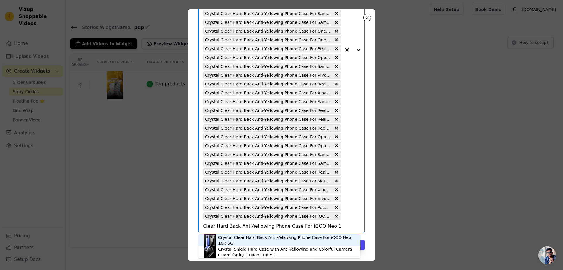
click at [232, 239] on div "Crystal Clear Hard Back Anti-Yellowing Phone Case For iQOO Neo 10R 5G" at bounding box center [286, 240] width 136 height 12
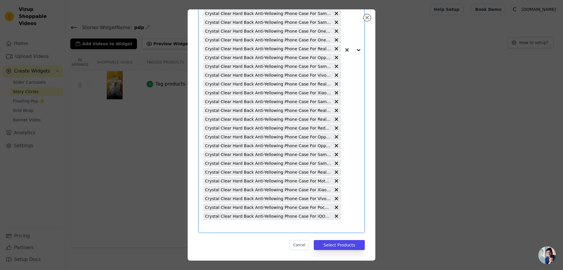
scroll to position [0, 0]
paste input "Crystal Clear Hard Back Anti-Yellowing Phone Case For Honor 200 5G"
type input "Crystal Clear Hard Back Anti-Yellowing Phone Case For Honor 200 5G"
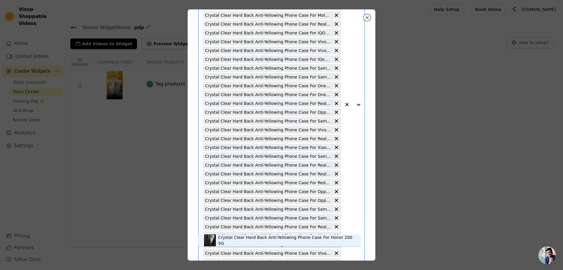
scroll to position [176, 0]
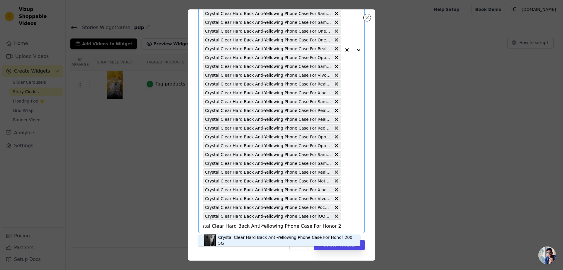
click at [271, 240] on div "Crystal Clear Hard Back Anti-Yellowing Phone Case For Honor 200 5G" at bounding box center [286, 240] width 136 height 12
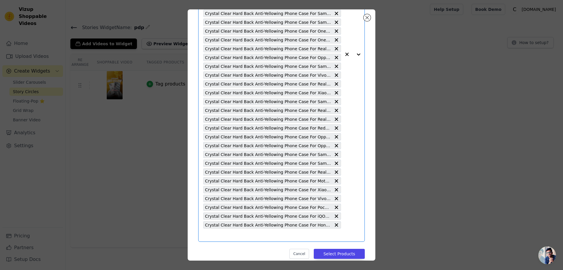
scroll to position [0, 0]
paste input "Crystal Clear Hard Back Anti-Yellowing Phone Case For Motorola Moto Edge 60 Pro…"
type input "Crystal Clear Hard Back Anti-Yellowing Phone Case For Motorola Moto Edge 60 Pro…"
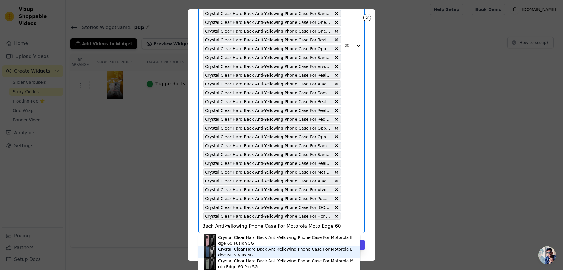
scroll to position [22, 0]
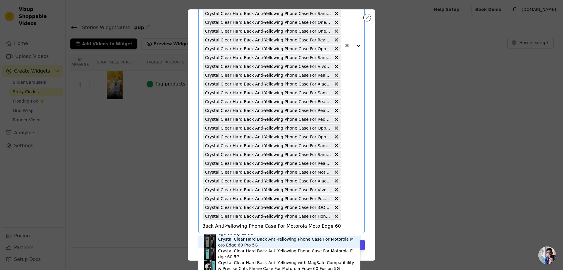
click at [266, 240] on div "Crystal Clear Hard Back Anti-Yellowing Phone Case For Motorola Moto Edge 60 Pro…" at bounding box center [286, 242] width 136 height 12
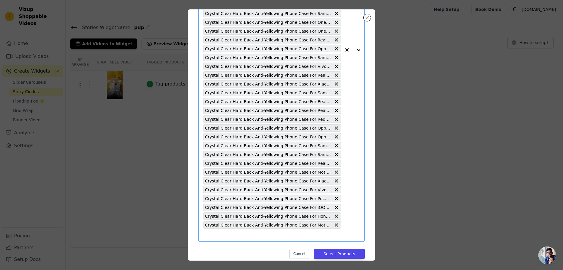
scroll to position [0, 0]
paste input "Crystal Clear Hard Back Anti-Yellowing Phone Case For Samsung F56 5G"
type input "Crystal Clear Hard Back Anti-Yellowing Phone Case For Samsung F56 5G"
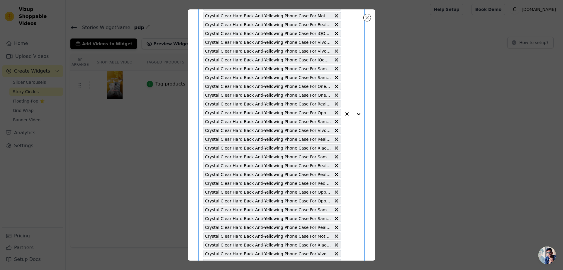
scroll to position [194, 0]
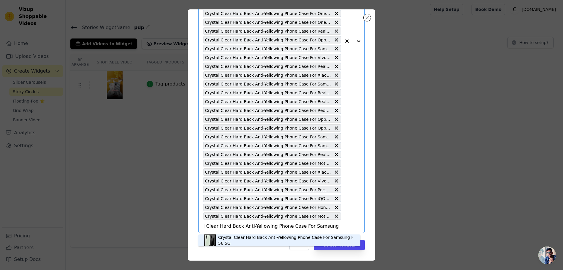
click at [259, 241] on div "Crystal Clear Hard Back Anti-Yellowing Phone Case For Samsung F56 5G" at bounding box center [286, 240] width 136 height 12
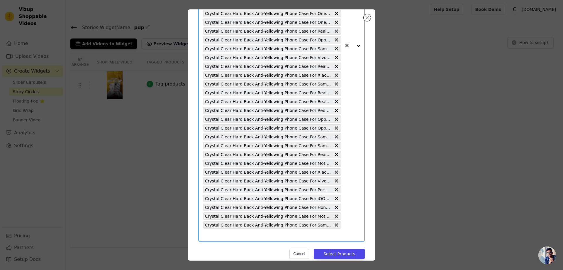
scroll to position [0, 0]
click at [205, 234] on input "text" at bounding box center [272, 234] width 138 height 7
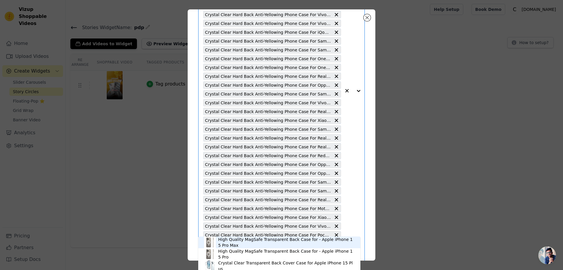
scroll to position [203, 0]
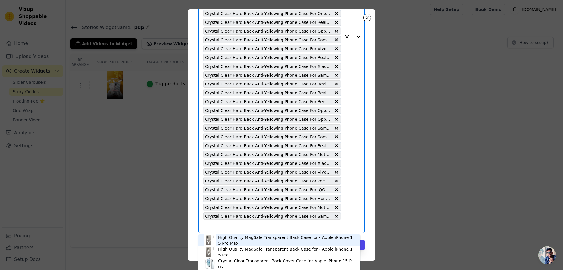
paste input "Crystal Clear Hard Back Anti-Yellowing Phone Case For Samsung M56 5G"
type input "Crystal Clear Hard Back Anti-Yellowing Phone Case For Samsung M56 5G"
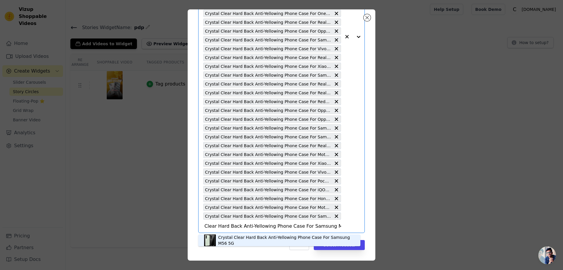
click at [230, 242] on div "Crystal Clear Hard Back Anti-Yellowing Phone Case For Samsung M56 5G" at bounding box center [286, 240] width 136 height 12
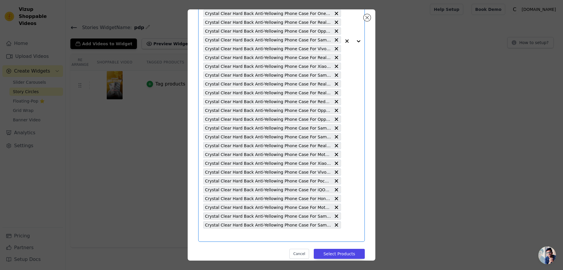
scroll to position [0, 0]
paste input "Crystal Clear Hard Back Anti-Yellowing Phone Case For Redmi A5 4G"
type input "Crystal Clear Hard Back Anti-Yellowing Phone Case For Redmi A5 4G"
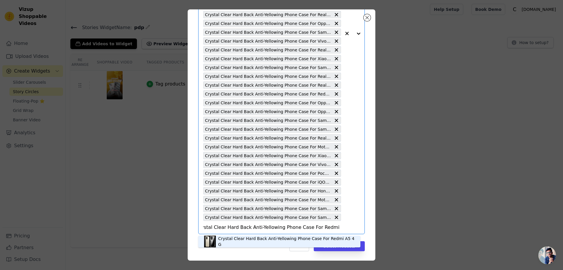
click at [225, 243] on div "Crystal Clear Hard Back Anti-Yellowing Phone Case For Redmi A5 4G" at bounding box center [286, 241] width 136 height 12
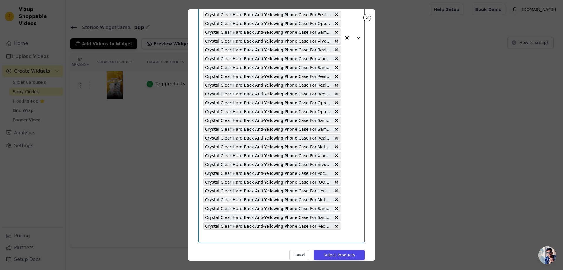
click at [204, 239] on input "text" at bounding box center [272, 235] width 138 height 7
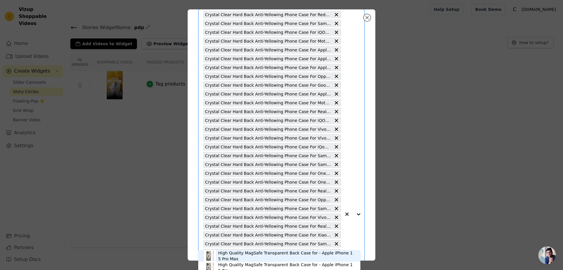
scroll to position [220, 0]
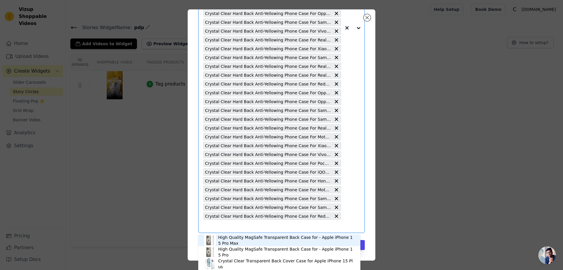
paste input "Crystal Clear Hard Back Anti-Yellowing Phone Case For Realme 14 5G"
type input "Crystal Clear Hard Back Anti-Yellowing Phone Case For Realme 14 5G"
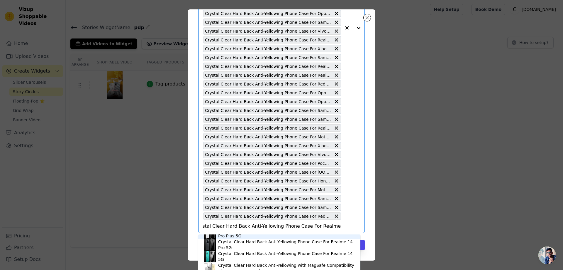
scroll to position [29, 0]
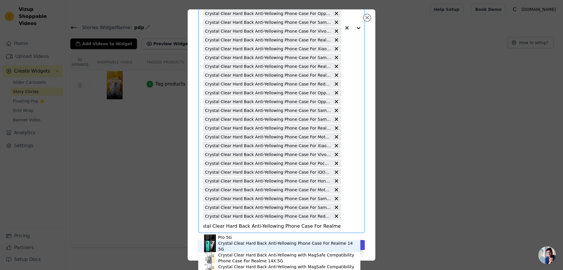
click at [231, 246] on div "Crystal Clear Hard Back Anti-Yellowing Phone Case For Realme 14 5G" at bounding box center [286, 246] width 136 height 12
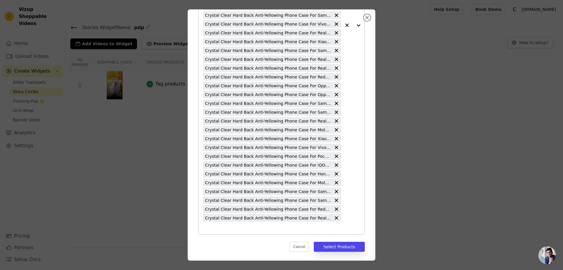
scroll to position [229, 0]
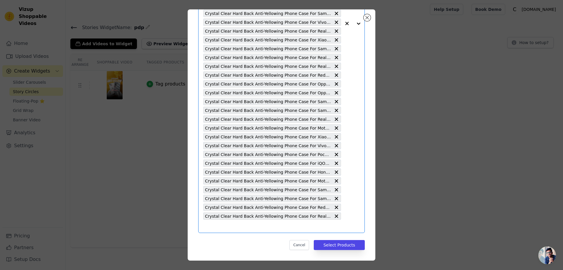
paste input "Crystal Clear Hard Back Anti-Yellowing Phone Case For Oppo K13 5G"
type input "Crystal Clear Hard Back Anti-Yellowing Phone Case For Oppo K13 5G"
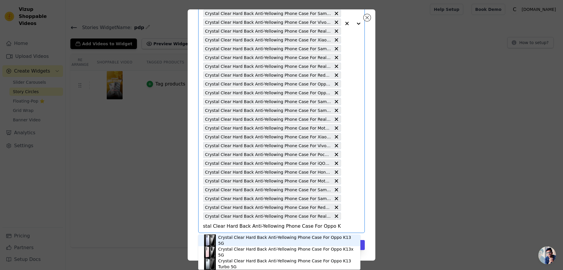
click at [248, 241] on div "Crystal Clear Hard Back Anti-Yellowing Phone Case For Oppo K13 5G" at bounding box center [286, 240] width 136 height 12
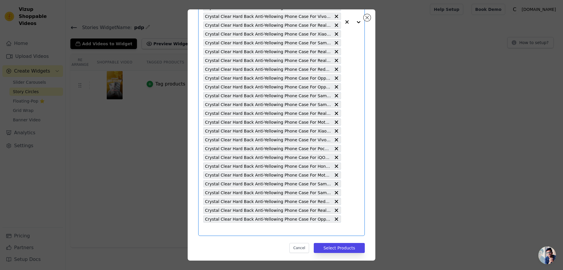
scroll to position [238, 0]
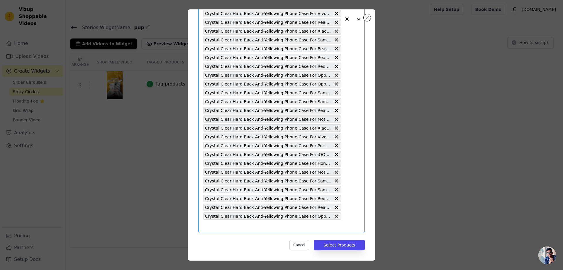
paste input "Crystal Clear Hard Back Anti-Yellowing Phone Case For OnePlus 13S 5G"
type input "Crystal Clear Hard Back Anti-Yellowing Phone Case For OnePlus 13S 5G"
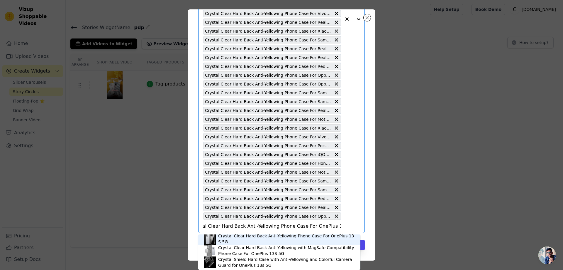
scroll to position [2, 0]
click at [244, 239] on div "Crystal Clear Hard Back Anti-Yellowing Phone Case For OnePlus 13S 5G" at bounding box center [286, 238] width 136 height 12
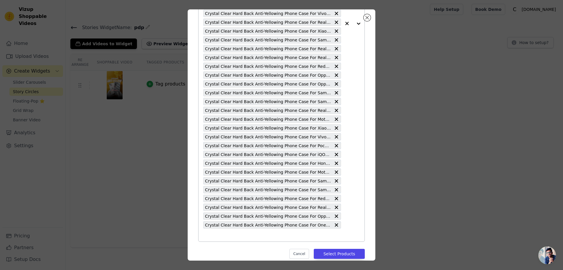
click at [311, 156] on span "Crystal Clear Hard Back Anti-Yellowing Phone Case For iQOO Z10x 5G" at bounding box center [268, 154] width 126 height 7
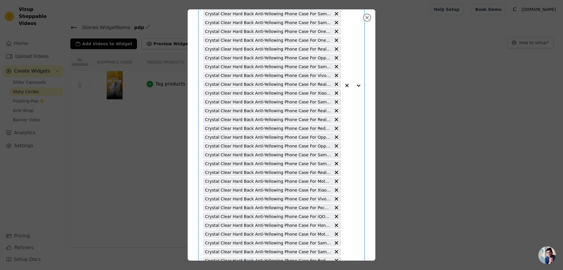
scroll to position [247, 0]
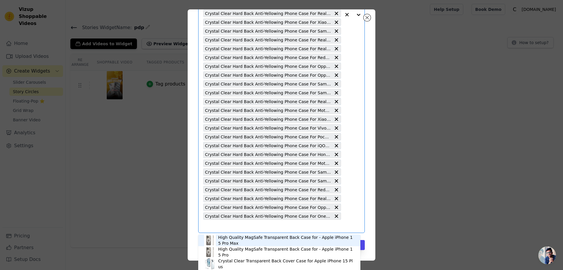
click at [207, 226] on input "text" at bounding box center [272, 225] width 138 height 7
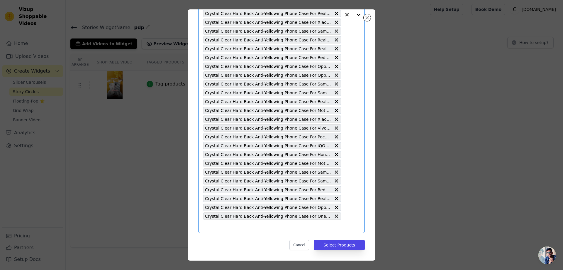
paste input "Crystal Clear Hard Back Anti-Yellowing Phone Case For iQOO Z10 5G"
type input "Crystal Clear Hard Back Anti-Yellowing Phone Case For iQOO Z10 5G"
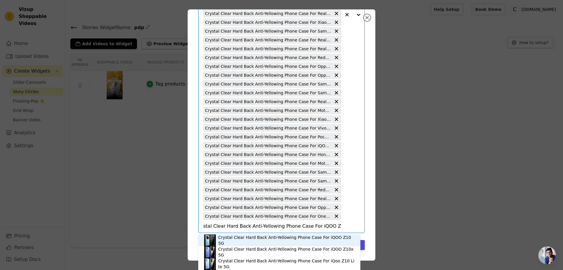
click at [256, 240] on div "Crystal Clear Hard Back Anti-Yellowing Phone Case For iQOO Z10 5G" at bounding box center [286, 240] width 136 height 12
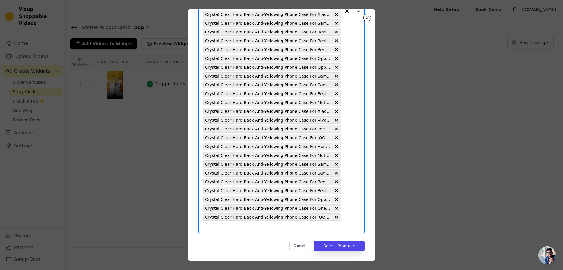
scroll to position [256, 0]
paste input "Crystal Clear Hard Back Anti-Yellowing Phone Case For Motorola Edge 60 Stylus 5G"
type input "Crystal Clear Hard Back Anti-Yellowing Phone Case For Motorola Edge 60 Stylus 5G"
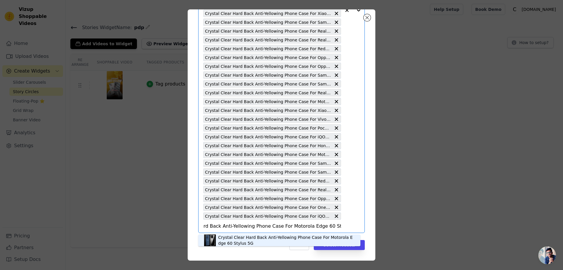
click at [253, 241] on div "Crystal Clear Hard Back Anti-Yellowing Phone Case For Motorola Edge 60 Stylus 5G" at bounding box center [286, 240] width 136 height 12
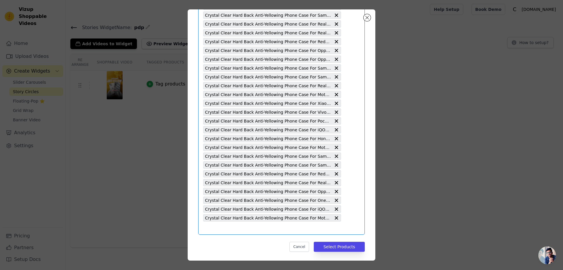
scroll to position [264, 0]
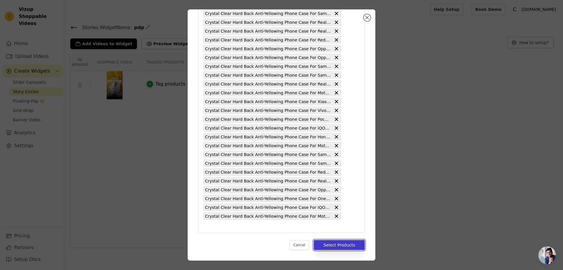
click at [338, 246] on button "Select Products" at bounding box center [339, 245] width 51 height 10
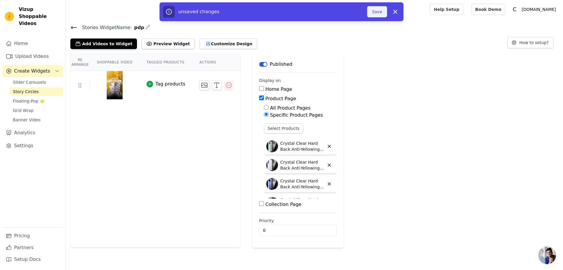
click at [377, 12] on button "Save" at bounding box center [377, 11] width 20 height 11
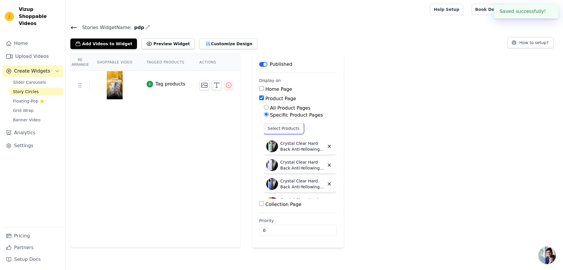
click at [277, 129] on button "Select Products" at bounding box center [283, 128] width 39 height 10
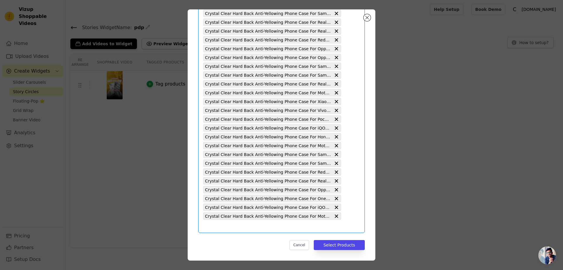
click at [209, 227] on input "text" at bounding box center [272, 225] width 138 height 7
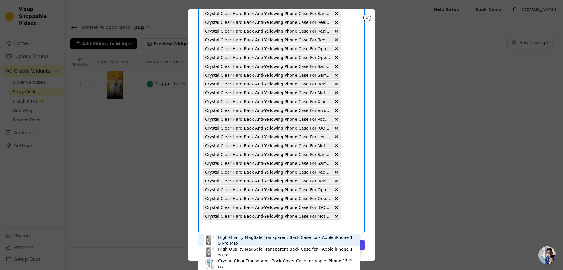
paste input "Crystal Clear Hard Back Anti-Yellowing Phone Case For Poco X7 Pro 5G"
type input "Crystal Clear Hard Back Anti-Yellowing Phone Case For Poco X7 Pro 5G"
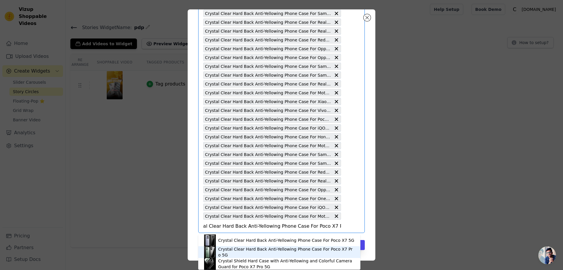
click at [264, 249] on div "Crystal Clear Hard Back Anti-Yellowing Phone Case For Poco X7 Pro 5G" at bounding box center [286, 252] width 136 height 12
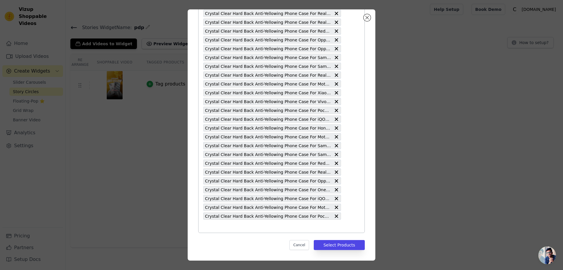
click at [205, 227] on input "text" at bounding box center [272, 225] width 138 height 7
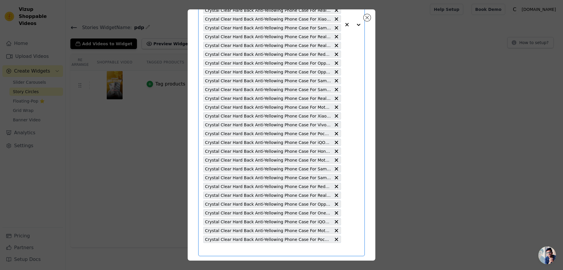
scroll to position [273, 0]
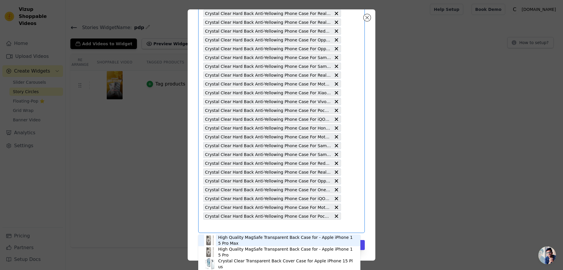
paste input "Crystal Clear Hard Back Anti-Yellowing Phone Case For Vivo Y39 5G"
type input "Crystal Clear Hard Back Anti-Yellowing Phone Case For Vivo Y39 5G"
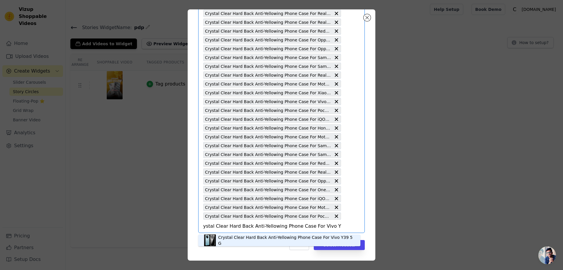
click at [244, 239] on div "Crystal Clear Hard Back Anti-Yellowing Phone Case For Vivo Y39 5G" at bounding box center [286, 240] width 136 height 12
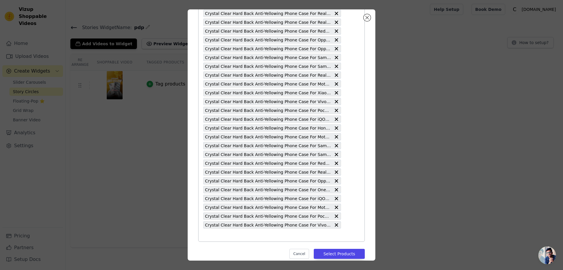
click at [202, 236] on div "Crystal Clear Hard Back Anti-Yellowing Phone Case For Redmi Note 14 SE 5G Cryst…" at bounding box center [281, 5] width 167 height 471
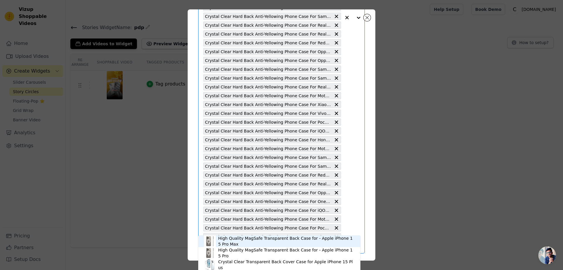
scroll to position [282, 0]
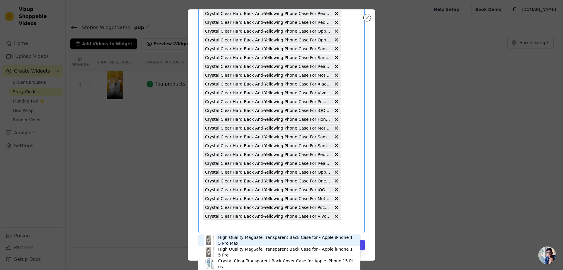
paste input "Crystal Clear Hard Back Anti-Yellowing Phone Case For Realme P3 Ultra 5G"
type input "Crystal Clear Hard Back Anti-Yellowing Phone Case For Realme P3 Ultra 5G"
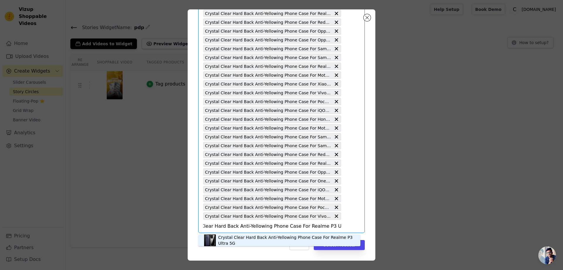
click at [226, 241] on div "Crystal Clear Hard Back Anti-Yellowing Phone Case For Realme P3 Ultra 5G" at bounding box center [286, 240] width 136 height 12
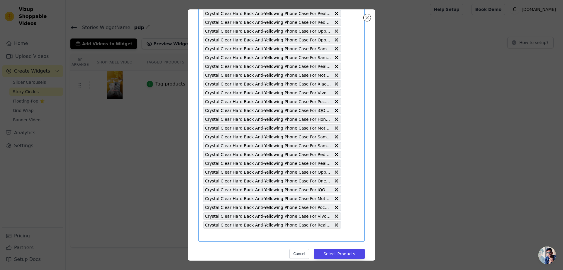
paste input "Crystal Clear Hard Back Anti-Yellowing Phone Case For Realme C63 5G"
type input "Crystal Clear Hard Back Anti-Yellowing Phone Case For Realme C63 5G"
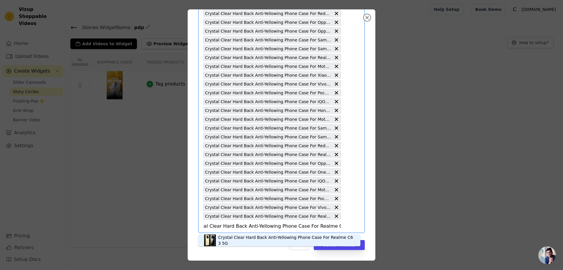
click at [232, 242] on div "Crystal Clear Hard Back Anti-Yellowing Phone Case For Realme C63 5G" at bounding box center [286, 240] width 136 height 12
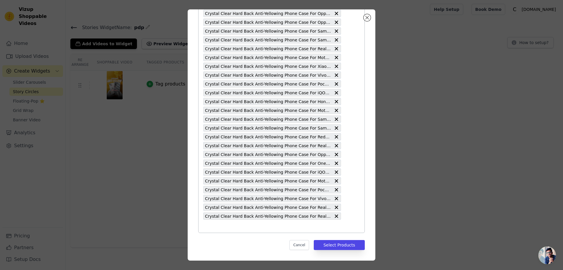
click at [205, 226] on input "text" at bounding box center [272, 225] width 138 height 7
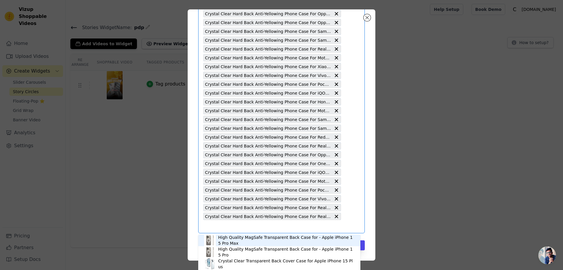
scroll to position [300, 0]
paste input "Crystal Clear Hard Back Anti-Yellowing Phone Case For Vivo X70 Pro Plus"
type input "Crystal Clear Hard Back Anti-Yellowing Phone Case For Vivo X70 Pro Plus"
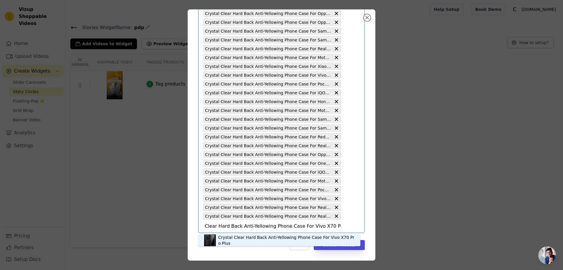
click at [230, 240] on div "Crystal Clear Hard Back Anti-Yellowing Phone Case For Vivo X70 Pro Plus" at bounding box center [286, 240] width 136 height 12
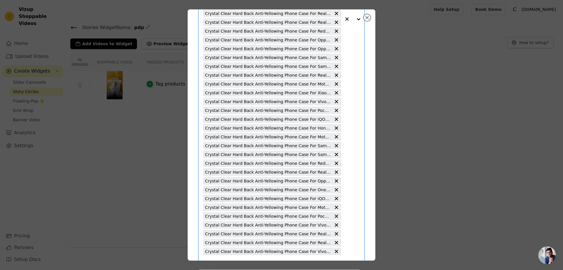
scroll to position [308, 0]
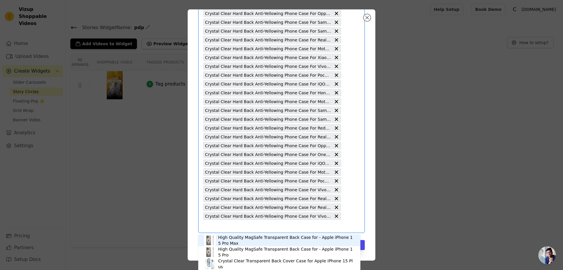
paste input "Crystal Clear Hard Back Anti-Yellowing Phone Case For Realme GT 5G"
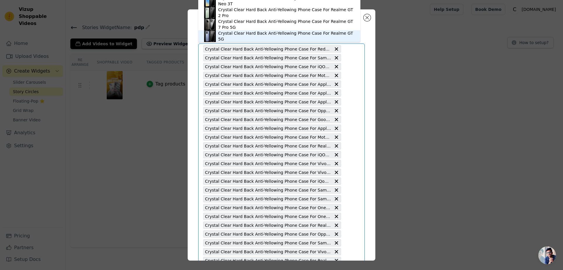
scroll to position [2, 0]
type input "Crystal Clear Hard Back Anti-Yellowing Phone Case For Realme GT 5G"
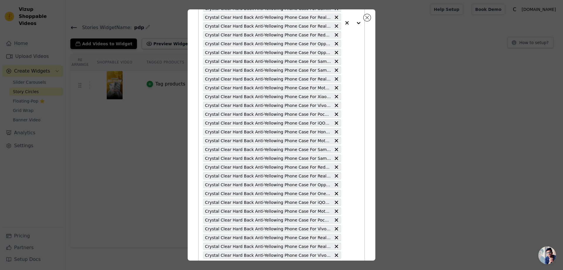
scroll to position [308, 0]
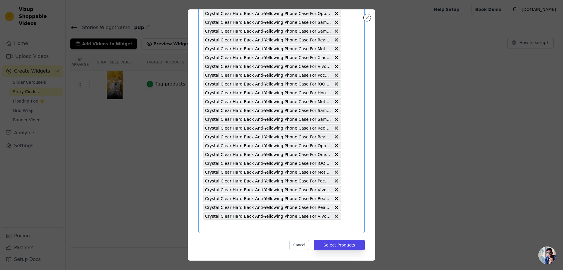
click at [204, 228] on input "text" at bounding box center [272, 225] width 138 height 7
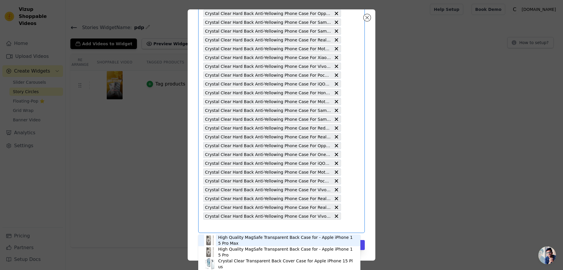
paste input "Crystal Clear Hard Back Anti-Yellowing Phone Case For Realme GT 5G"
type input "Crystal Clear Hard Back Anti-Yellowing Phone Case For Realme GT 5G"
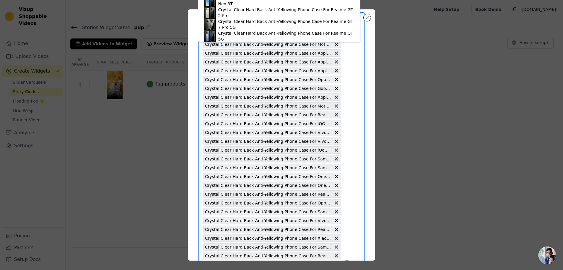
scroll to position [0, 0]
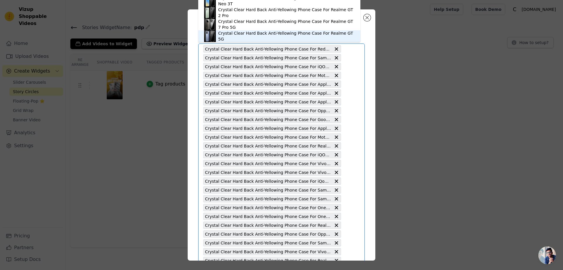
click at [300, 35] on div "Crystal Clear Hard Back Anti-Yellowing Phone Case For Realme GT 5G" at bounding box center [286, 36] width 136 height 12
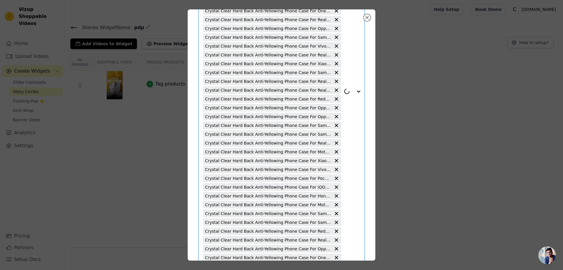
scroll to position [317, 0]
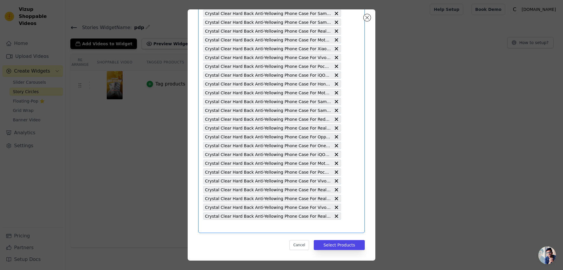
paste input "Crystal Clear Hard Back Anti-Yellowing Phone Case For Poco F5 5G"
type input "Crystal Clear Hard Back Anti-Yellowing Phone Case For Poco F5 5G"
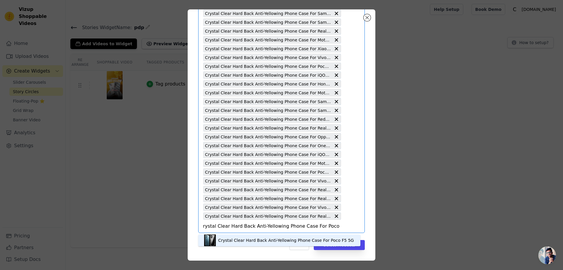
click at [242, 239] on div "Crystal Clear Hard Back Anti-Yellowing Phone Case For Poco F5 5G" at bounding box center [286, 240] width 136 height 6
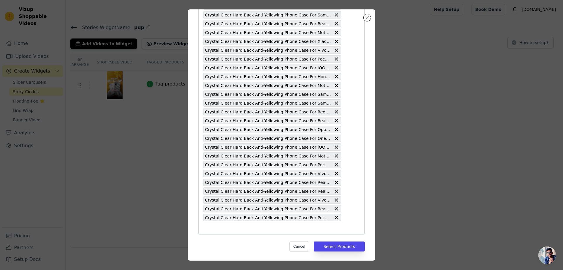
scroll to position [326, 0]
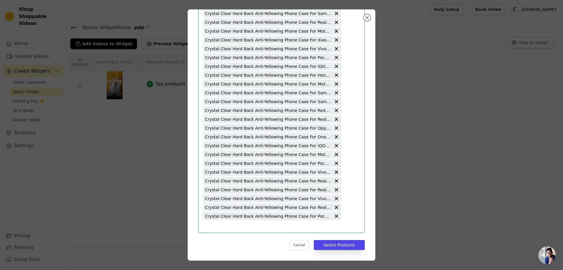
click at [203, 228] on input "text" at bounding box center [272, 225] width 138 height 7
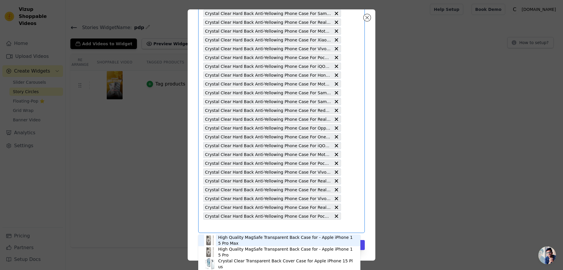
paste input "Crystal Clear Hard Back Anti-Yellowing Phone Case For Honor Magic 6 Pro"
type input "Crystal Clear Hard Back Anti-Yellowing Phone Case For Honor Magic 6 Pro"
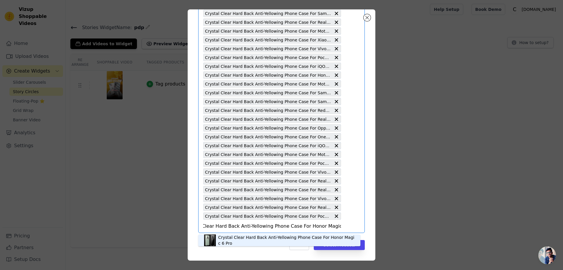
click at [239, 241] on div "Crystal Clear Hard Back Anti-Yellowing Phone Case For Honor Magic 6 Pro" at bounding box center [286, 240] width 136 height 12
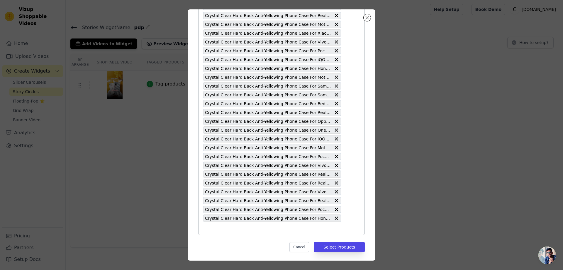
scroll to position [335, 0]
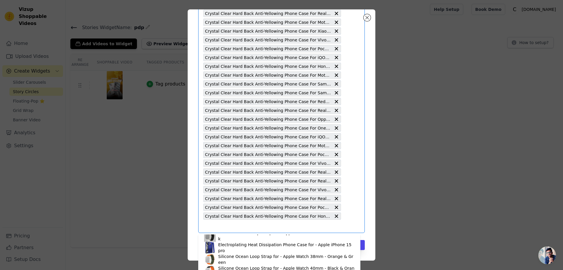
scroll to position [164, 0]
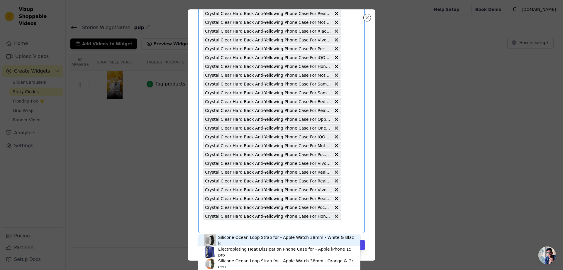
paste input "Crystal Clear Hard Back Anti-Yellowing Phone Case For Honor 90 5G"
type input "Crystal Clear Hard Back Anti-Yellowing Phone Case For Honor 90 5G"
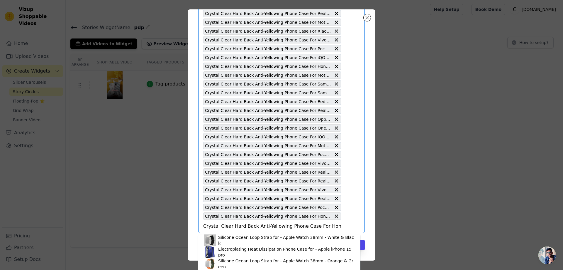
scroll to position [0, 7]
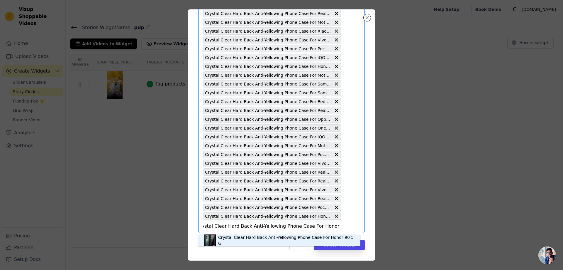
click at [262, 240] on div "Crystal Clear Hard Back Anti-Yellowing Phone Case For Honor 90 5G" at bounding box center [286, 240] width 136 height 12
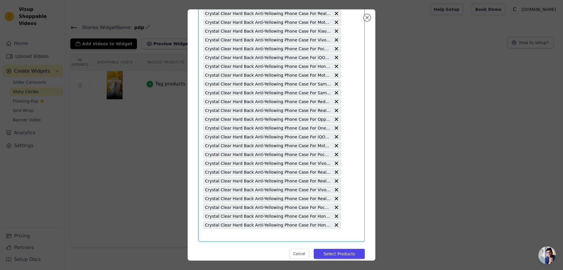
paste input "Crystal Clear Hard Back Anti-Yellowing Phone Case For Oppo Find X8 Pro 5G"
type input "Crystal Clear Hard Back Anti-Yellowing Phone Case For Oppo Find X8 Pro 5G"
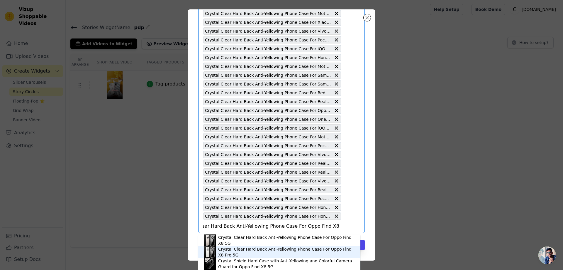
click at [245, 255] on div "Crystal Clear Hard Back Anti-Yellowing Phone Case For Oppo Find X8 Pro 5G" at bounding box center [286, 252] width 136 height 12
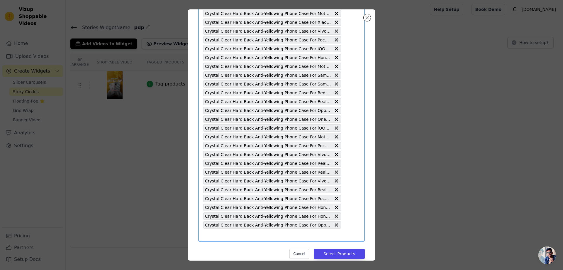
scroll to position [352, 0]
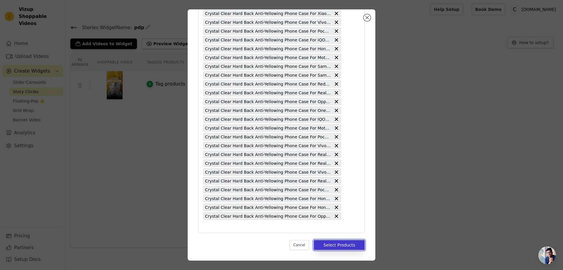
click at [335, 243] on button "Select Products" at bounding box center [339, 245] width 51 height 10
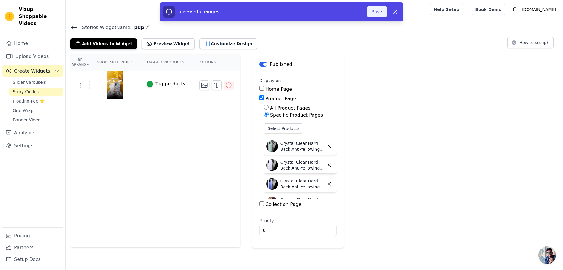
click at [377, 14] on button "Save" at bounding box center [377, 11] width 20 height 11
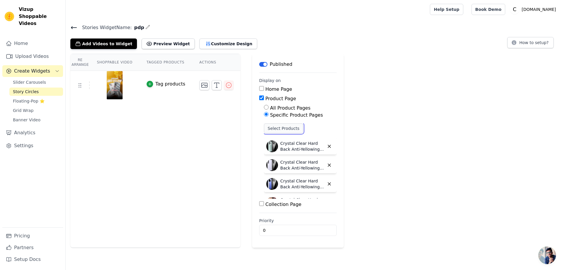
click at [290, 130] on button "Select Products" at bounding box center [283, 128] width 39 height 10
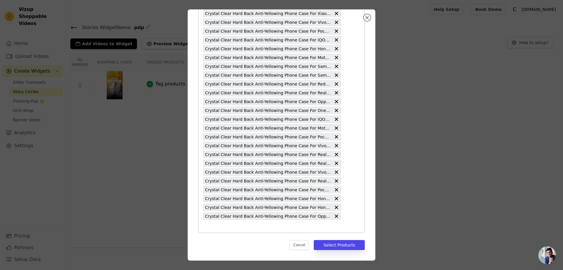
click at [212, 227] on input "text" at bounding box center [272, 225] width 138 height 7
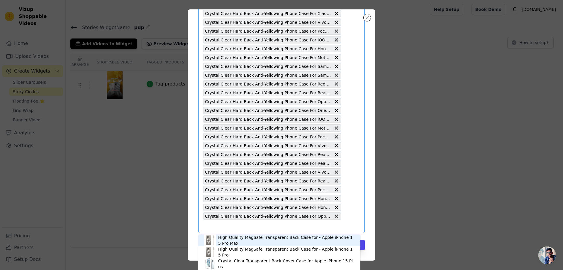
paste input "Crystal Clear Hard Back Anti-Yellowing Phone Case For Motorola Edge 60 Fusion 5G"
type input "Crystal Clear Hard Back Anti-Yellowing Phone Case For Motorola Edge 60 Fusion 5G"
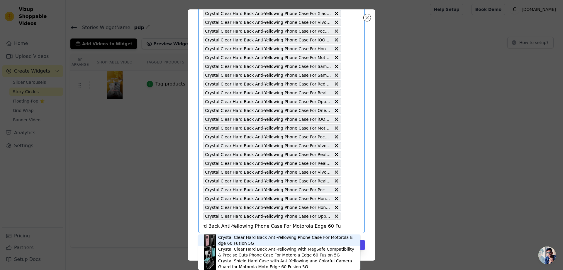
click at [239, 242] on div "Crystal Clear Hard Back Anti-Yellowing Phone Case For Motorola Edge 60 Fusion 5G" at bounding box center [286, 240] width 136 height 12
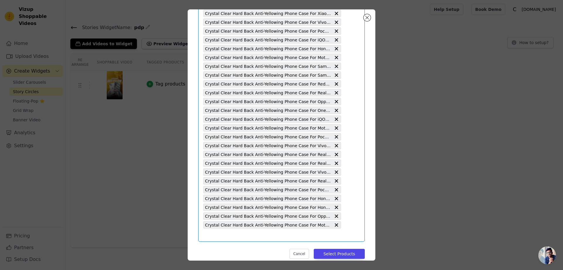
scroll to position [0, 0]
paste input "Crystal Clear Hard Back Anti-Yellowing Phone Case For Samsung F16 5G"
type input "Crystal Clear Hard Back Anti-Yellowing Phone Case For Samsung F16 5G"
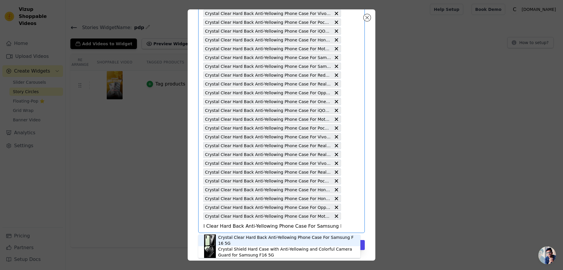
click at [239, 238] on div "Crystal Clear Hard Back Anti-Yellowing Phone Case For Samsung F16 5G" at bounding box center [286, 240] width 136 height 12
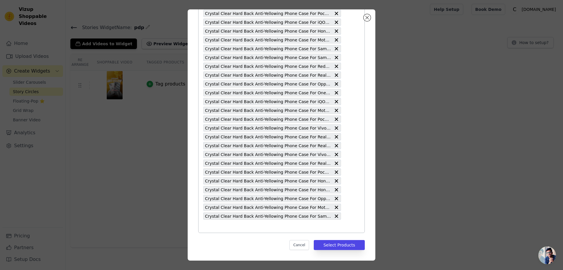
click at [208, 228] on input "text" at bounding box center [272, 225] width 138 height 7
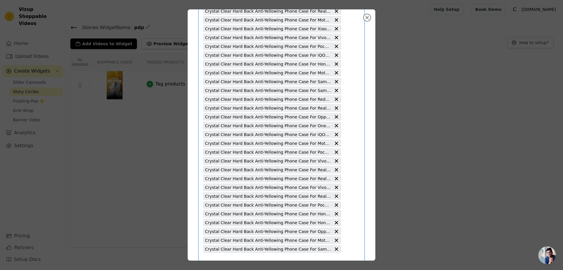
scroll to position [370, 0]
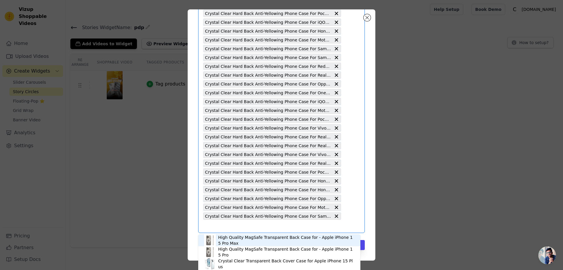
paste input "Crystal Clear Hard Back Anti-Yellowing Phone Case For Samsung M16 5G"
type input "Crystal Clear Hard Back Anti-Yellowing Phone Case For Samsung M16 5G"
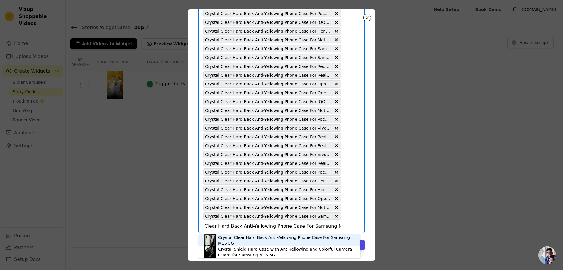
click at [225, 241] on div "Crystal Clear Hard Back Anti-Yellowing Phone Case For Samsung M16 5G" at bounding box center [286, 240] width 136 height 12
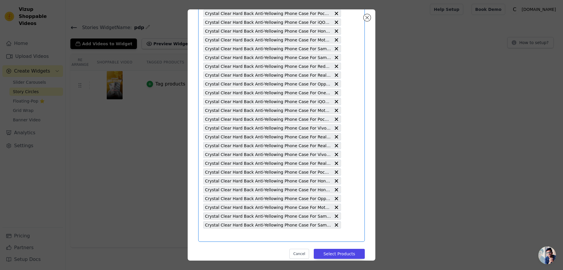
scroll to position [0, 0]
paste input "Crystal Clear Hard Back Anti-Yellowing Phone Case For Samsung S25 Edge 5G"
type input "Crystal Clear Hard Back Anti-Yellowing Phone Case For Samsung S25 Edge 5G"
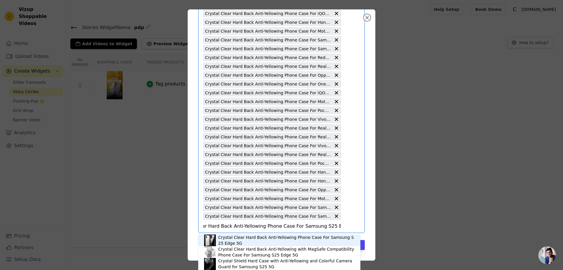
click at [271, 240] on div "Crystal Clear Hard Back Anti-Yellowing Phone Case For Samsung S25 Edge 5G" at bounding box center [286, 240] width 136 height 12
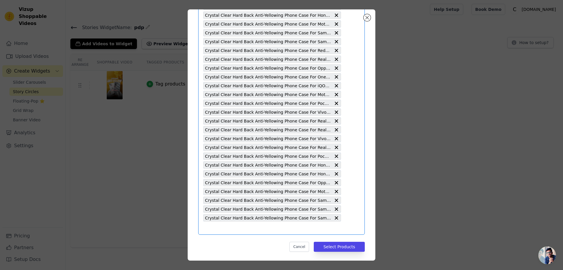
scroll to position [388, 0]
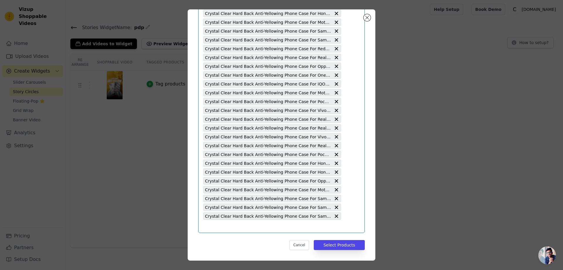
paste input "Crystal Clear Hard Back Anti-Yellowing Phone Case For Vivo Y19e"
type input "Crystal Clear Hard Back Anti-Yellowing Phone Case For Vivo Y19e"
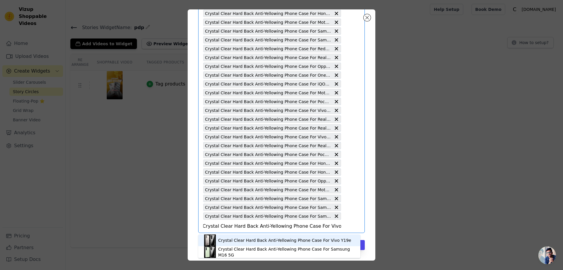
click at [251, 240] on div "Crystal Clear Hard Back Anti-Yellowing Phone Case For Vivo Y19e" at bounding box center [284, 240] width 133 height 6
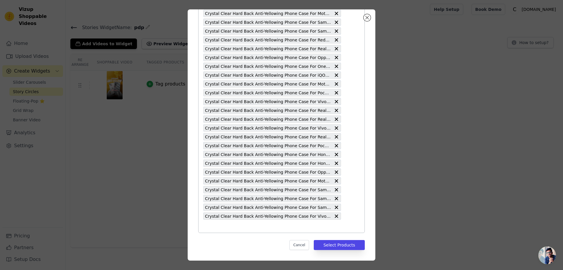
click at [207, 229] on input "text" at bounding box center [272, 225] width 138 height 7
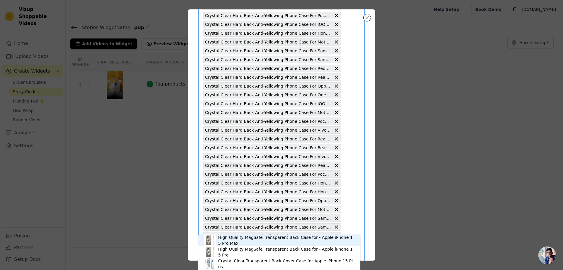
scroll to position [397, 0]
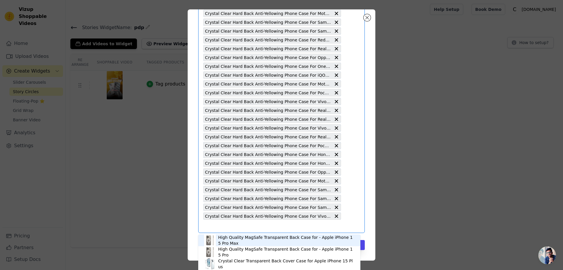
paste input "Crystal Clear Hard Back Anti-Yellowing Phone Case For Oppo F29 Pro 5G"
type input "Crystal Clear Hard Back Anti-Yellowing Phone Case For Oppo F29 Pro 5G"
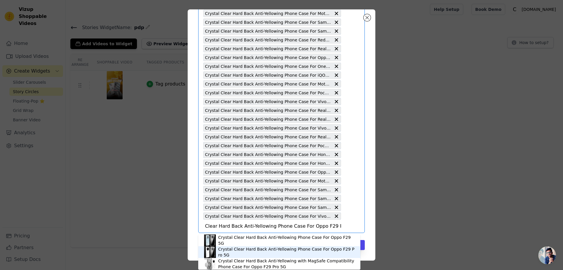
click at [244, 254] on div "Crystal Clear Hard Back Anti-Yellowing Phone Case For Oppo F29 Pro 5G" at bounding box center [286, 252] width 136 height 12
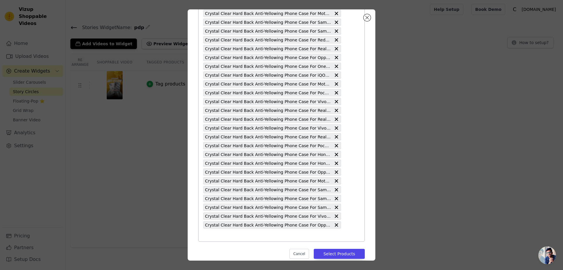
click at [208, 236] on input "text" at bounding box center [272, 234] width 138 height 7
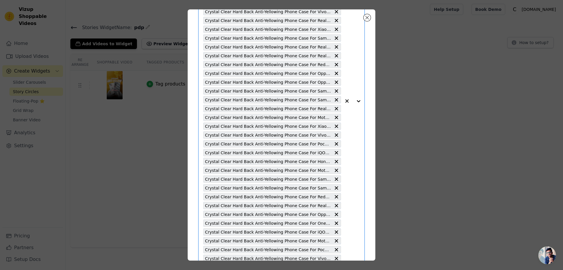
scroll to position [405, 0]
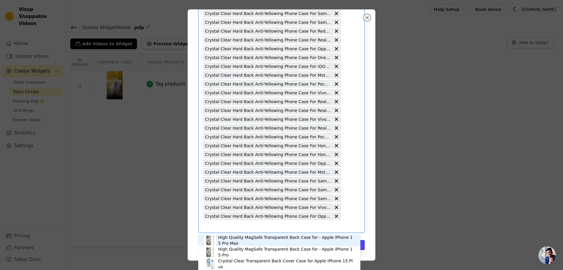
paste input "Crystal Clear Hard Back Anti-Yellowing Phone Case For Oppo F29 5G"
type input "Crystal Clear Hard Back Anti-Yellowing Phone Case For Oppo F29 5G"
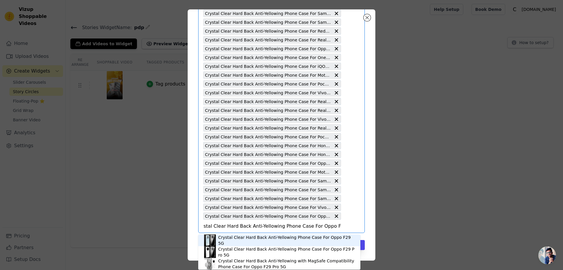
click at [240, 241] on div "Crystal Clear Hard Back Anti-Yellowing Phone Case For Oppo F29 5G" at bounding box center [286, 240] width 136 height 12
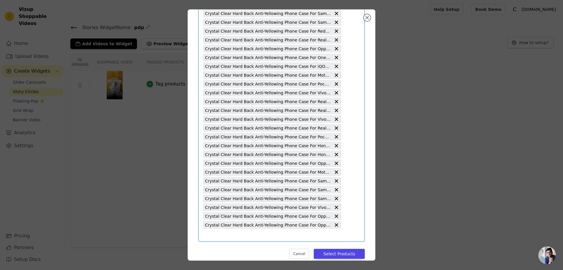
scroll to position [0, 0]
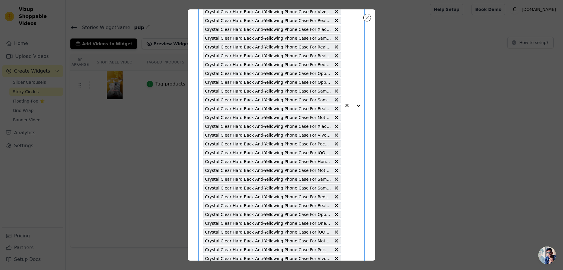
scroll to position [414, 0]
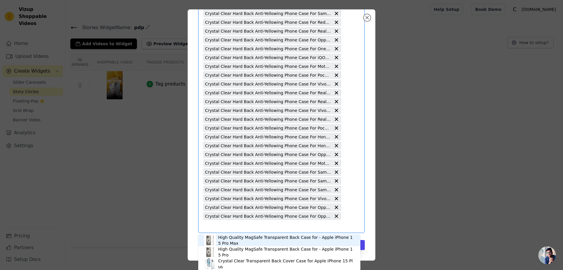
paste input "Crystal Clear Hard Back Anti-Yellowing Phone Case For Realme P3 Pro 5G"
type input "Crystal Clear Hard Back Anti-Yellowing Phone Case For Realme P3 Pro 5G"
click at [234, 242] on div "Crystal Clear Hard Back Anti-Yellowing Phone Case For Realme P3 Pro 5G" at bounding box center [286, 240] width 136 height 12
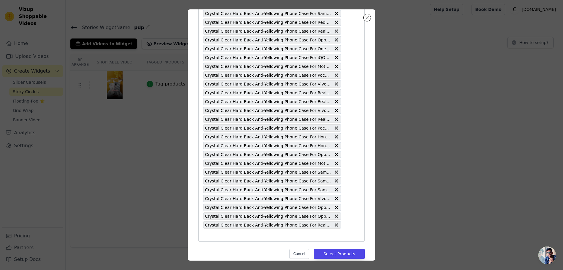
click at [211, 236] on input "text" at bounding box center [272, 234] width 138 height 7
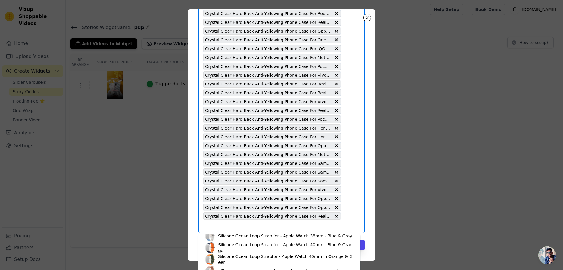
scroll to position [176, 0]
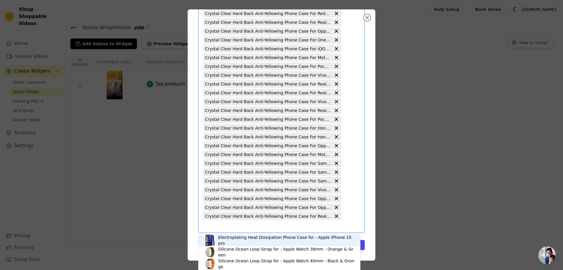
paste input "Crystal Clear Hard Back Anti-Yellowing Phone Case For Motorola Moto G05"
type input "Crystal Clear Hard Back Anti-Yellowing Phone Case For Motorola Moto G05"
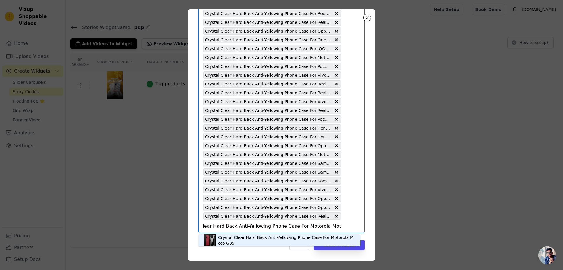
click at [232, 243] on div "Crystal Clear Hard Back Anti-Yellowing Phone Case For Motorola Moto G05" at bounding box center [286, 240] width 136 height 12
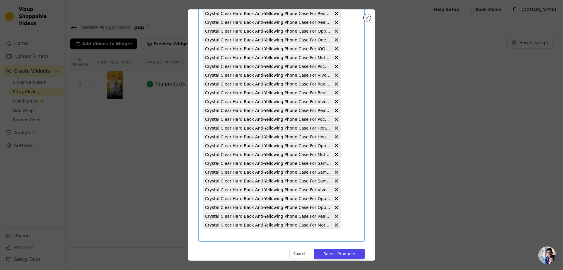
click at [207, 234] on input "text" at bounding box center [272, 234] width 138 height 7
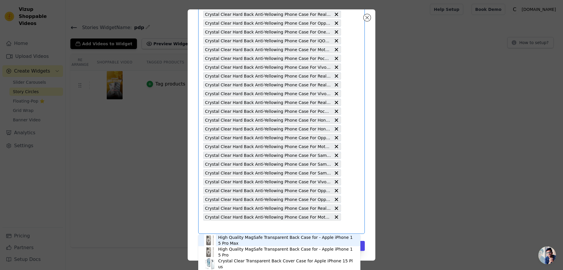
scroll to position [432, 0]
paste input "Crystal Clear Hard Back Anti-Yellowing Phone Case For Vivo V50 5G"
type input "Crystal Clear Hard Back Anti-Yellowing Phone Case For Vivo V50 5G"
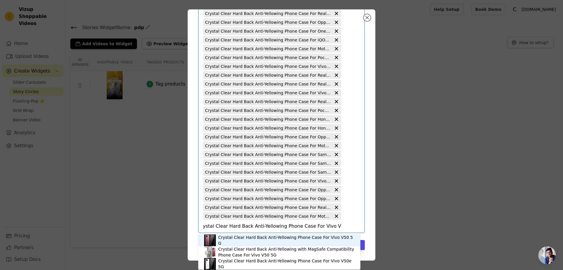
click at [245, 237] on div "Crystal Clear Hard Back Anti-Yellowing Phone Case For Vivo V50 5G" at bounding box center [286, 240] width 136 height 12
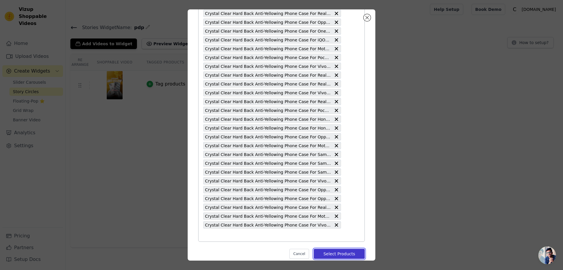
click at [332, 253] on button "Select Products" at bounding box center [339, 254] width 51 height 10
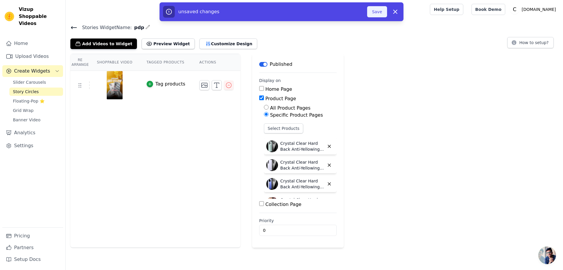
click at [382, 11] on button "Save" at bounding box center [377, 11] width 20 height 11
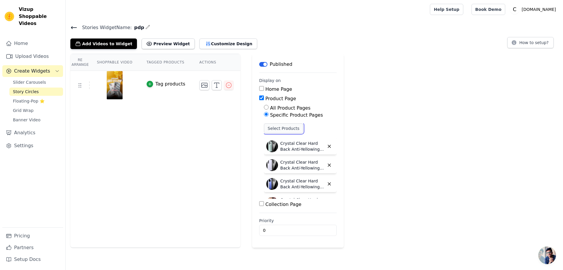
click at [280, 128] on button "Select Products" at bounding box center [283, 128] width 39 height 10
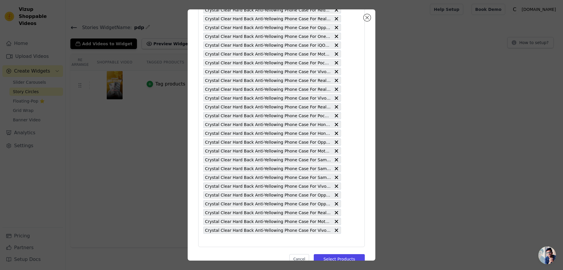
scroll to position [441, 0]
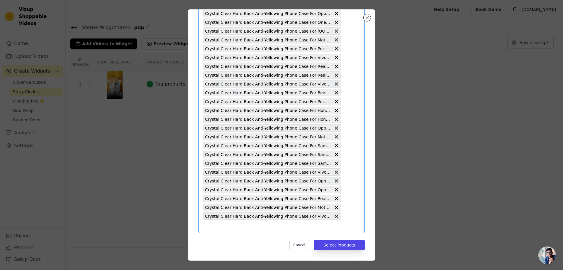
click at [208, 225] on input "text" at bounding box center [272, 225] width 138 height 7
click at [205, 226] on input "text" at bounding box center [272, 225] width 138 height 7
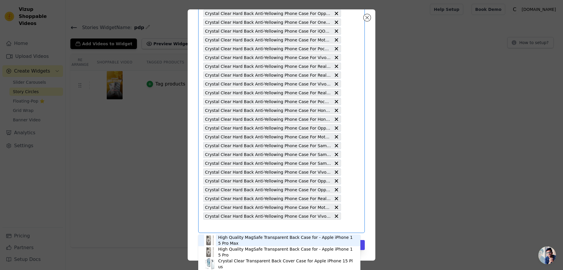
paste input "Crystal Clear Hard Back Anti-Yellowing Phone Case For Apple iPhone 16e"
type input "Crystal Clear Hard Back Anti-Yellowing Phone Case For Apple iPhone 16e"
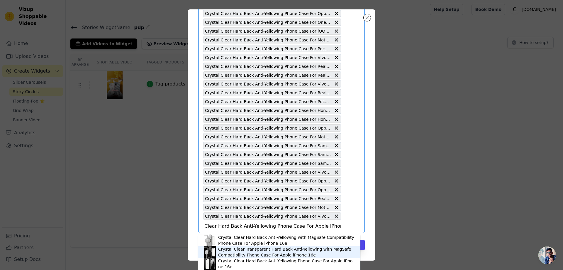
scroll to position [2, 0]
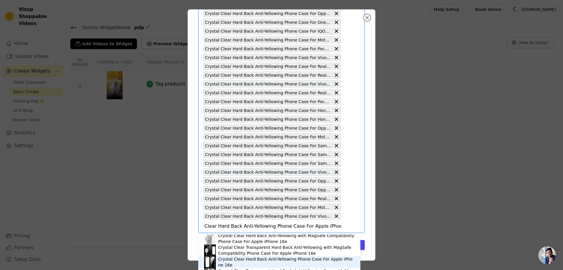
click at [246, 260] on div "Crystal Clear Hard Back Anti-Yellowing Phone Case For Apple iPhone 16e" at bounding box center [286, 262] width 136 height 12
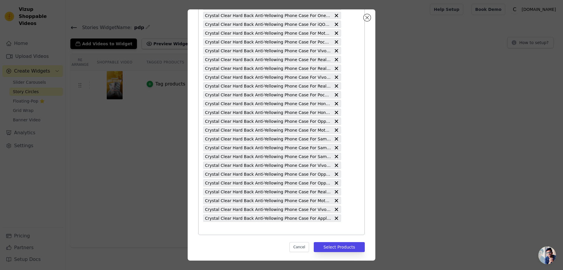
scroll to position [449, 0]
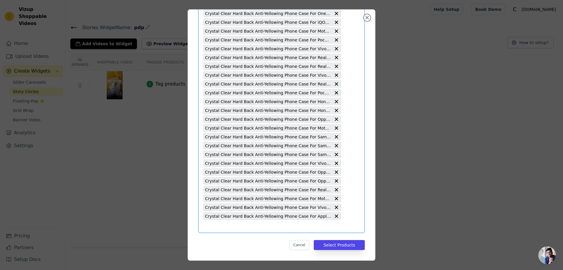
click at [207, 229] on input "text" at bounding box center [272, 225] width 138 height 7
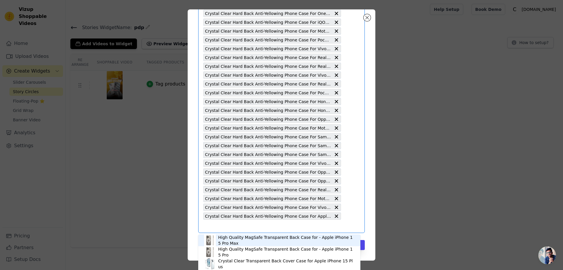
paste input "Crystal Clear Hard Back Anti-Yellowing Phone Case For Poco M4 5G"
type input "Crystal Clear Hard Back Anti-Yellowing Phone Case For Poco M4 5G"
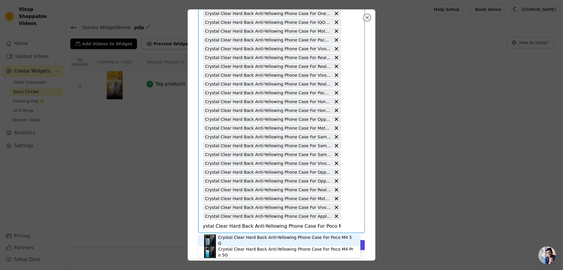
click at [245, 239] on div "Crystal Clear Hard Back Anti-Yellowing Phone Case For Poco M4 5G" at bounding box center [286, 240] width 136 height 12
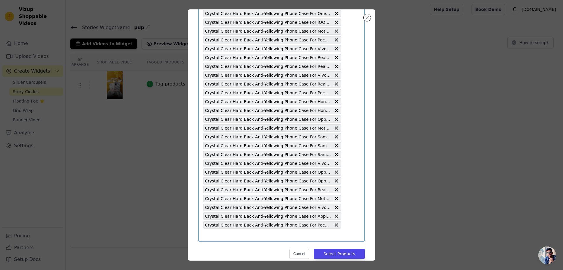
scroll to position [0, 0]
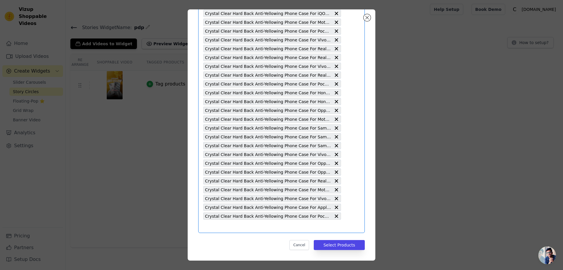
click at [209, 227] on input "text" at bounding box center [272, 225] width 138 height 7
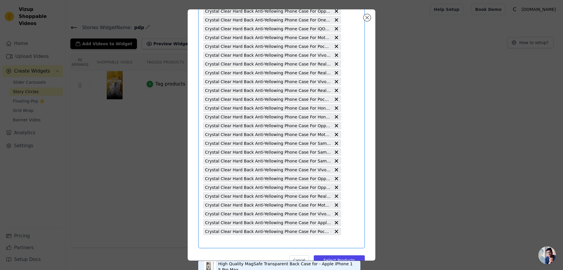
scroll to position [458, 0]
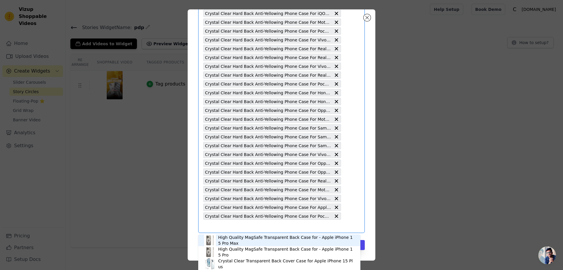
paste input "Crystal Clear Hard Back Anti-Yellowing Phone Case For Google Pixel 9A 5G"
type input "Crystal Clear Hard Back Anti-Yellowing Phone Case For Google Pixel 9A 5G"
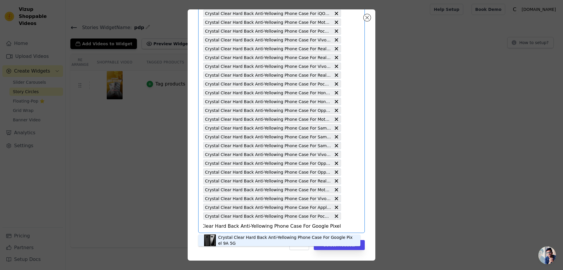
click at [257, 236] on div "Crystal Clear Hard Back Anti-Yellowing Phone Case For Google Pixel 9A 5G" at bounding box center [286, 240] width 136 height 12
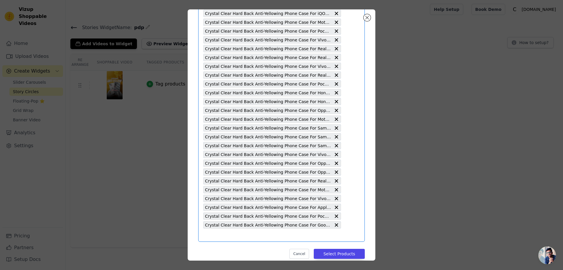
scroll to position [0, 0]
paste input "Crystal Clear Hard Back Anti-Yellowing Phone Case For Oppo K10 4G"
type input "Crystal Clear Hard Back Anti-Yellowing Phone Case For Oppo K10 4G"
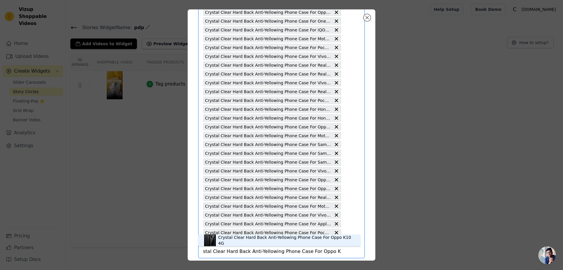
scroll to position [467, 0]
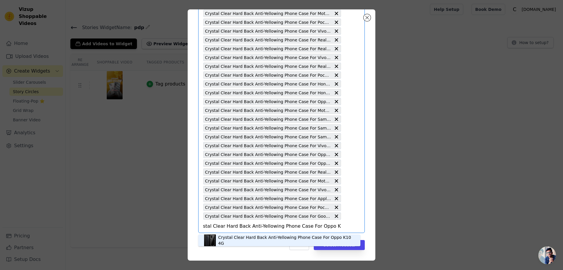
click at [230, 239] on div "Crystal Clear Hard Back Anti-Yellowing Phone Case For Oppo K10 4G" at bounding box center [286, 240] width 136 height 12
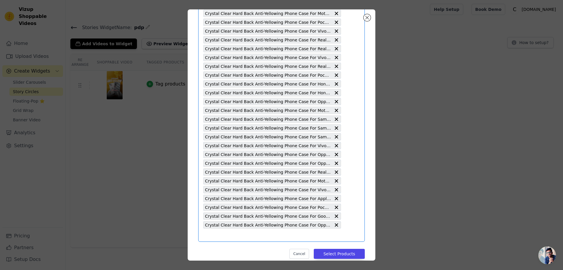
scroll to position [0, 0]
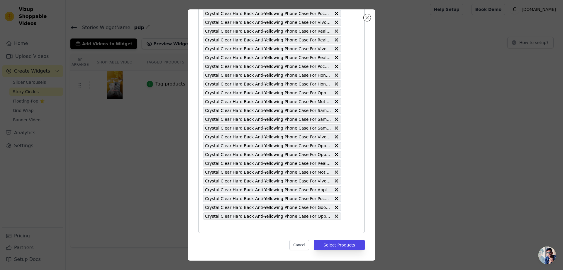
click at [206, 227] on input "text" at bounding box center [272, 225] width 138 height 7
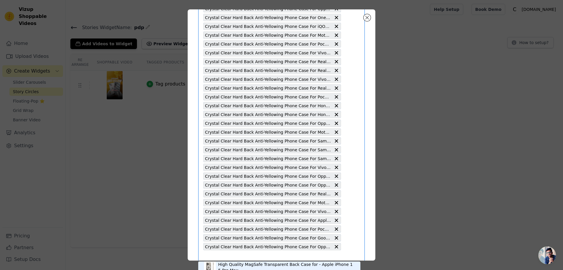
scroll to position [476, 0]
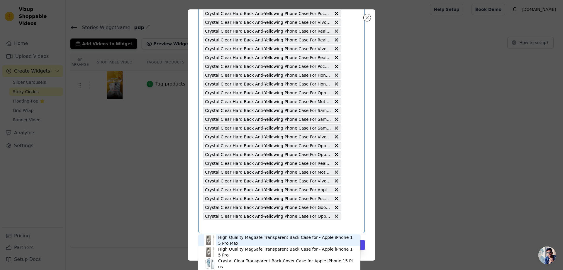
paste input "Crystal Clear Hard Back Anti-Yellowing Phone Case For Realme 13 Pro 5G"
type input "Crystal Clear Hard Back Anti-Yellowing Phone Case For Realme 13 Pro 5G"
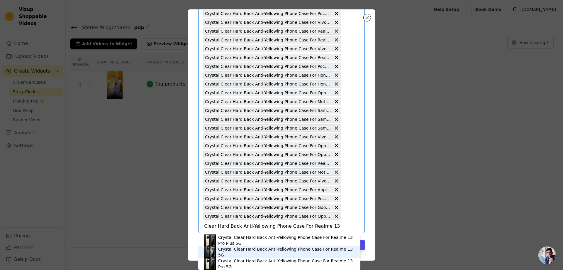
scroll to position [2, 0]
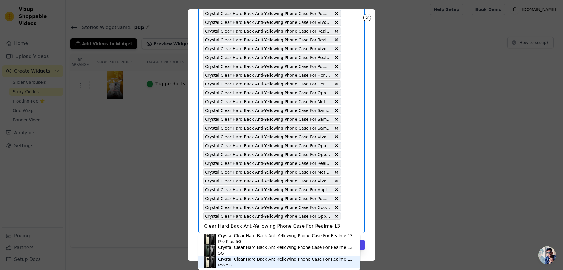
click at [240, 260] on div "Crystal Clear Hard Back Anti-Yellowing Phone Case For Realme 13 Pro 5G" at bounding box center [286, 262] width 136 height 12
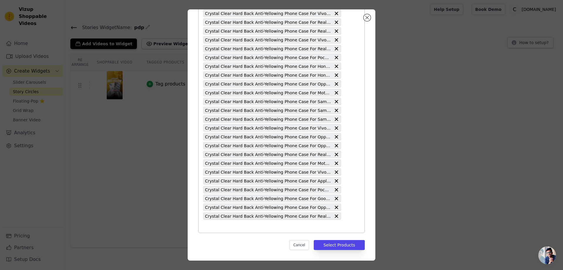
click at [206, 228] on input "text" at bounding box center [272, 225] width 138 height 7
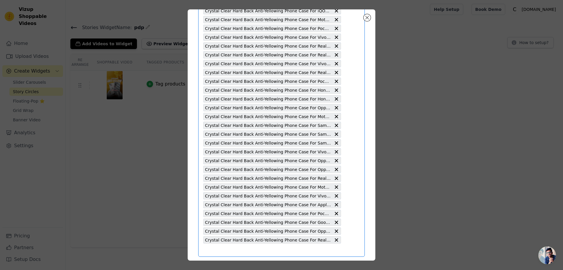
scroll to position [485, 0]
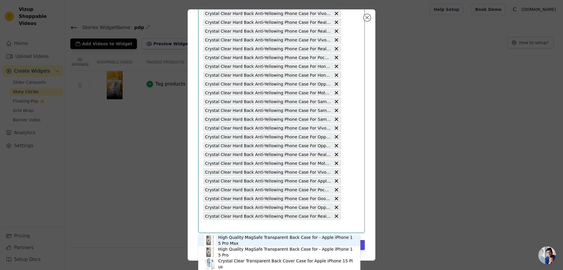
paste input "Crystal Clear Hard Back Anti-Yellowing Phone Case For Vivo Y29 5G"
type input "Crystal Clear Hard Back Anti-Yellowing Phone Case For Vivo Y29 5G"
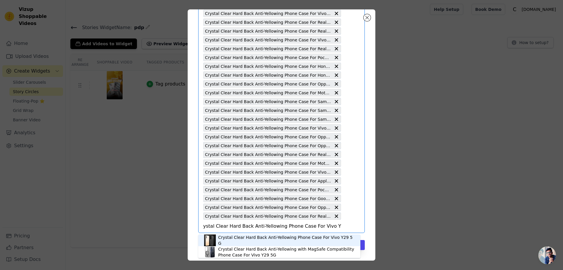
click at [231, 241] on div "Crystal Clear Hard Back Anti-Yellowing Phone Case For Vivo Y29 5G" at bounding box center [286, 240] width 136 height 12
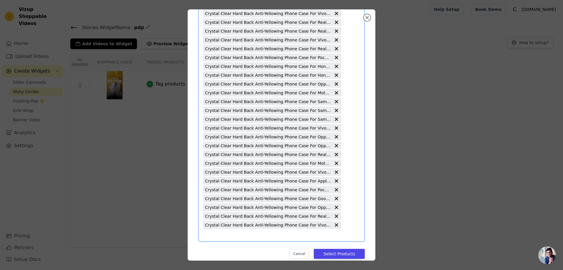
scroll to position [0, 0]
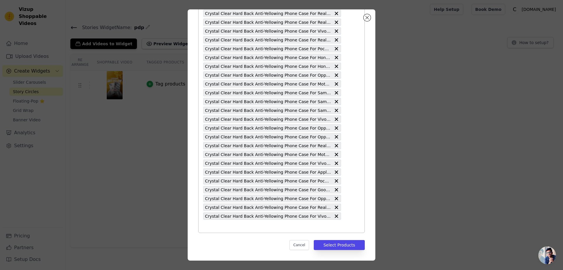
click at [211, 229] on input "text" at bounding box center [272, 225] width 138 height 7
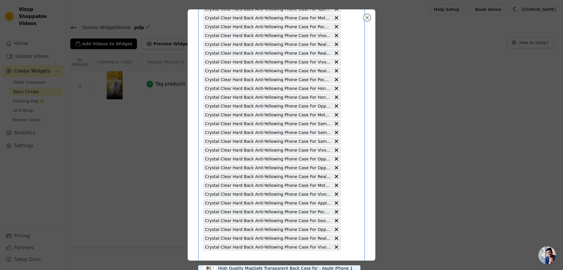
scroll to position [493, 0]
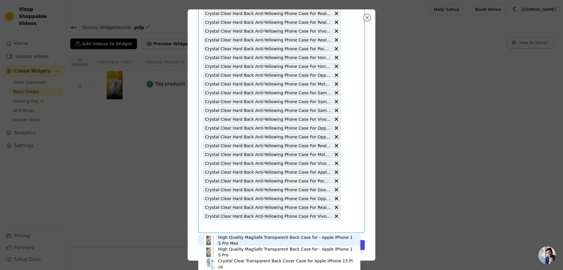
paste input "Crystal Clear Hard Back Anti-Yellowing Phone Case For Realme 14 Pro 5G"
type input "Crystal Clear Hard Back Anti-Yellowing Phone Case For Realme 14 Pro 5G"
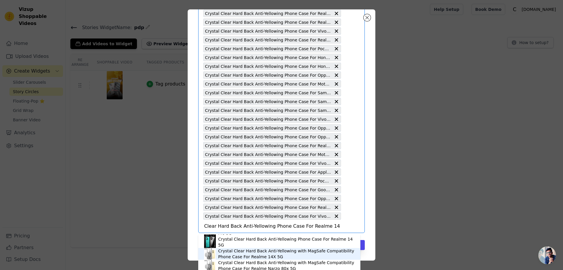
scroll to position [4, 0]
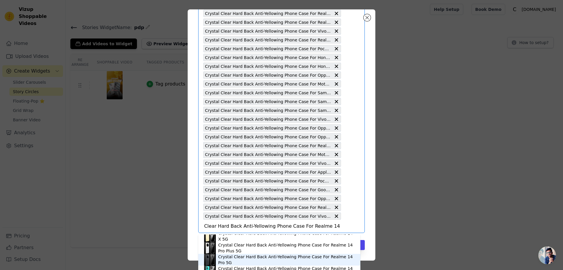
click at [256, 260] on div "Crystal Clear Hard Back Anti-Yellowing Phone Case For Realme 14 Pro 5G" at bounding box center [286, 260] width 136 height 12
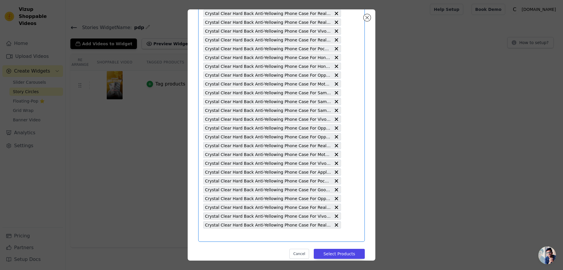
scroll to position [0, 0]
paste input "Crystal Clear Hard Back Anti-Yellowing Phone Case For Realme 14 Pro Plus 5G"
type input "Crystal Clear Hard Back Anti-Yellowing Phone Case For Realme 14 Pro Plus 5G"
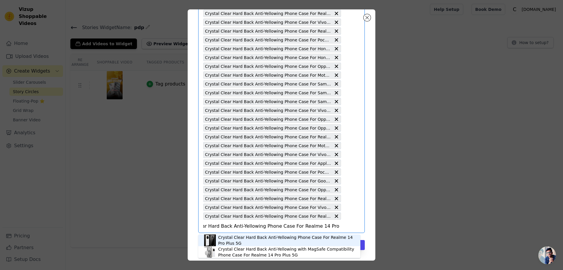
click at [269, 241] on div "Crystal Clear Hard Back Anti-Yellowing Phone Case For Realme 14 Pro Plus 5G" at bounding box center [286, 240] width 136 height 12
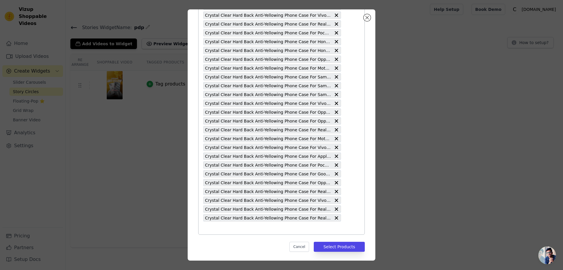
scroll to position [511, 0]
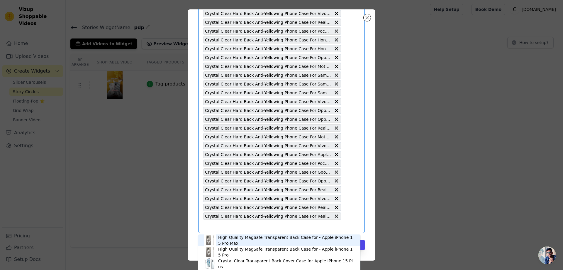
paste input "Crystal Clear Hard Back Anti-Yellowing Phone Case For OnePlus 13R 5G"
type input "Crystal Clear Hard Back Anti-Yellowing Phone Case For OnePlus 13R 5G"
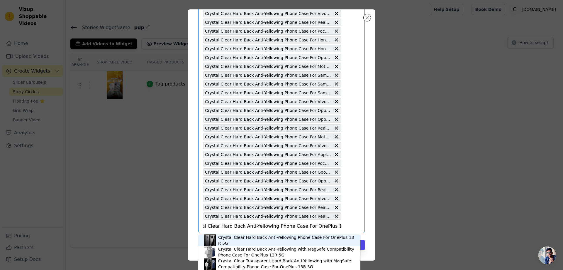
click at [241, 242] on div "Crystal Clear Hard Back Anti-Yellowing Phone Case For OnePlus 13R 5G" at bounding box center [286, 240] width 136 height 12
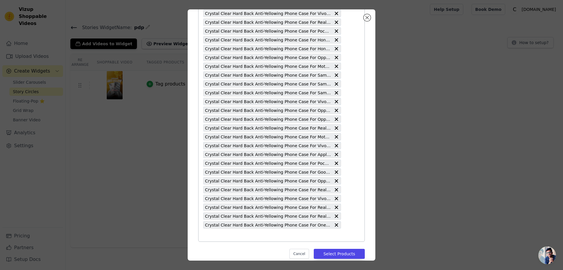
click at [212, 238] on input "text" at bounding box center [272, 234] width 138 height 7
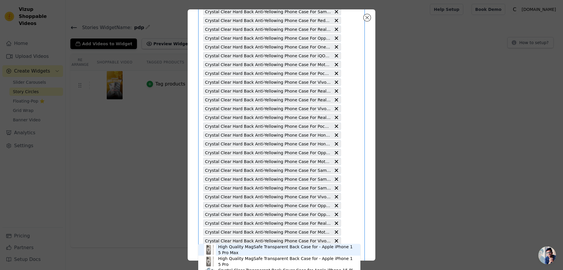
scroll to position [520, 0]
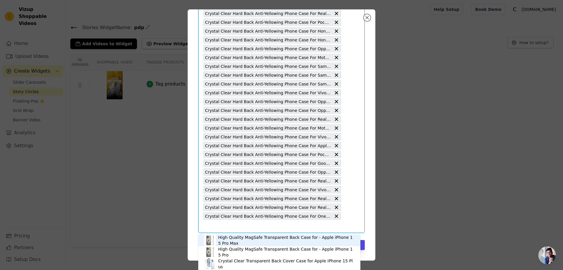
paste input "Crystal Clear Hard Back Anti-Yellowing Phone Case For Motorola RAZR 50 Ultra 5G"
type input "Crystal Clear Hard Back Anti-Yellowing Phone Case For Motorola RAZR 50 Ultra 5G"
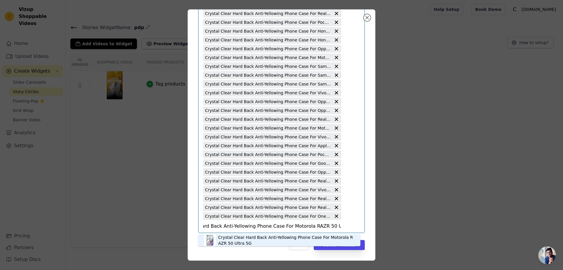
click at [241, 241] on div "Crystal Clear Hard Back Anti-Yellowing Phone Case For Motorola RAZR 50 Ultra 5G" at bounding box center [286, 240] width 136 height 12
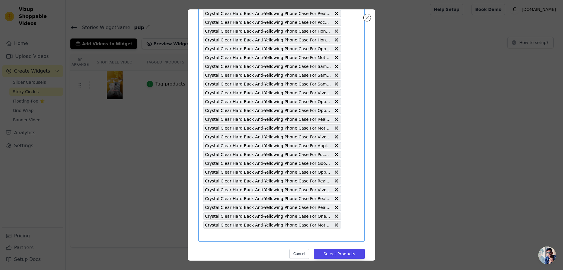
scroll to position [0, 0]
click at [344, 253] on button "Select Products" at bounding box center [339, 254] width 51 height 10
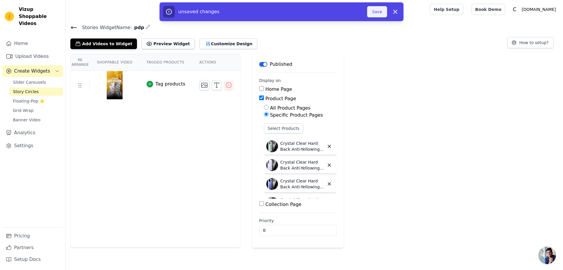
click at [378, 14] on button "Save" at bounding box center [377, 11] width 20 height 11
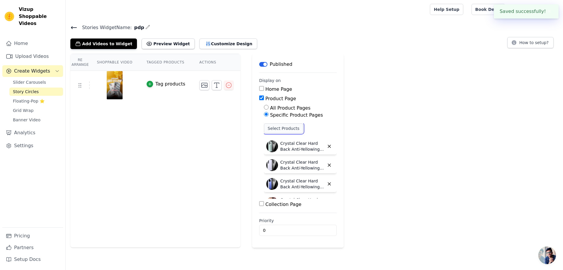
click at [279, 127] on button "Select Products" at bounding box center [283, 128] width 39 height 10
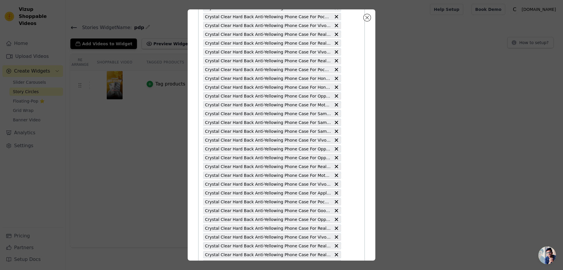
scroll to position [529, 0]
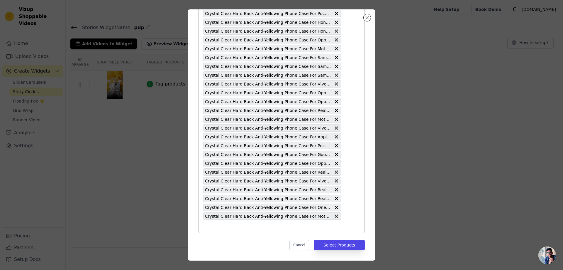
click at [203, 229] on input "text" at bounding box center [272, 225] width 138 height 7
